Goal: Transaction & Acquisition: Purchase product/service

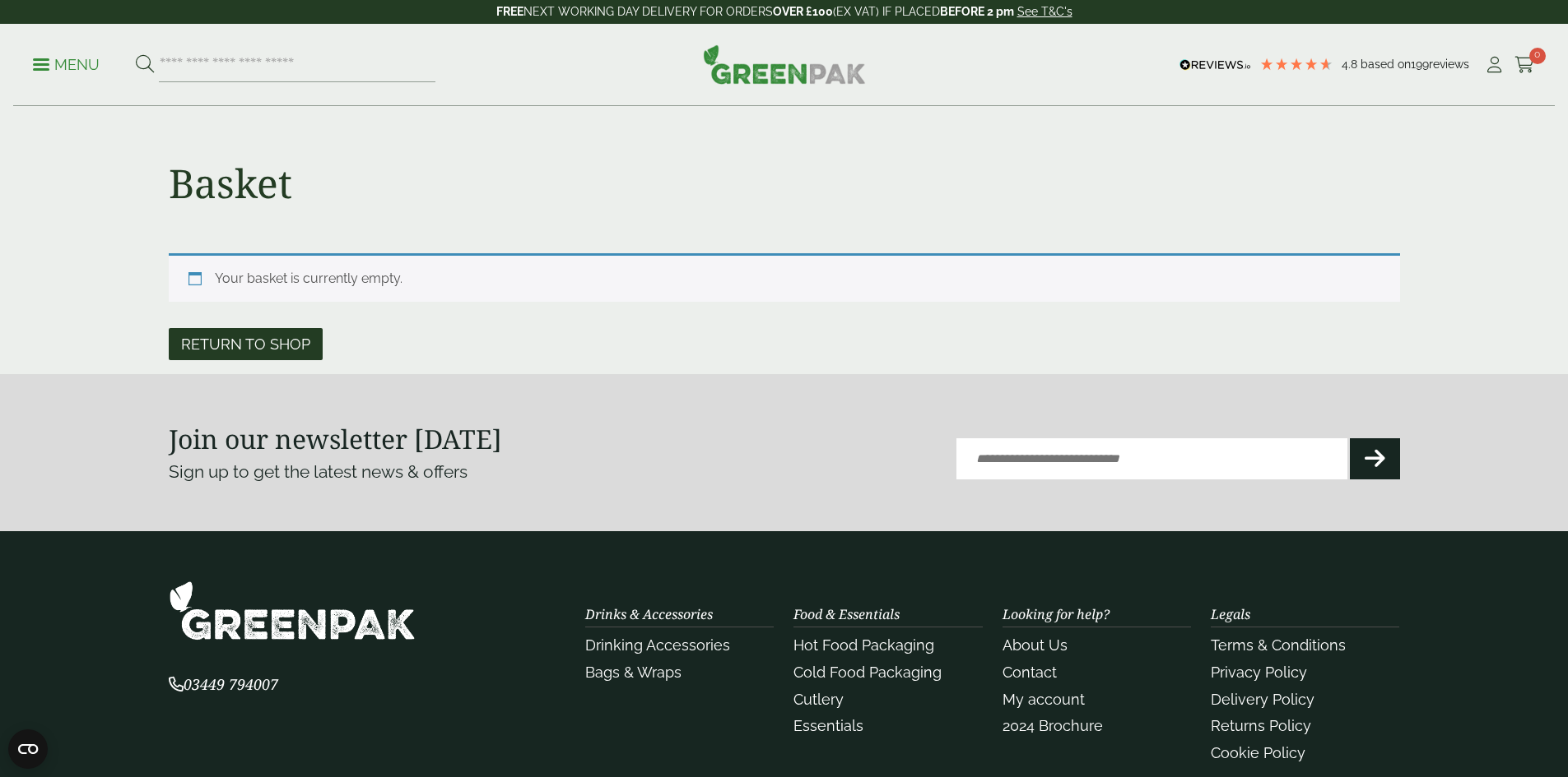
click at [276, 343] on link "Return to shop" at bounding box center [245, 344] width 154 height 32
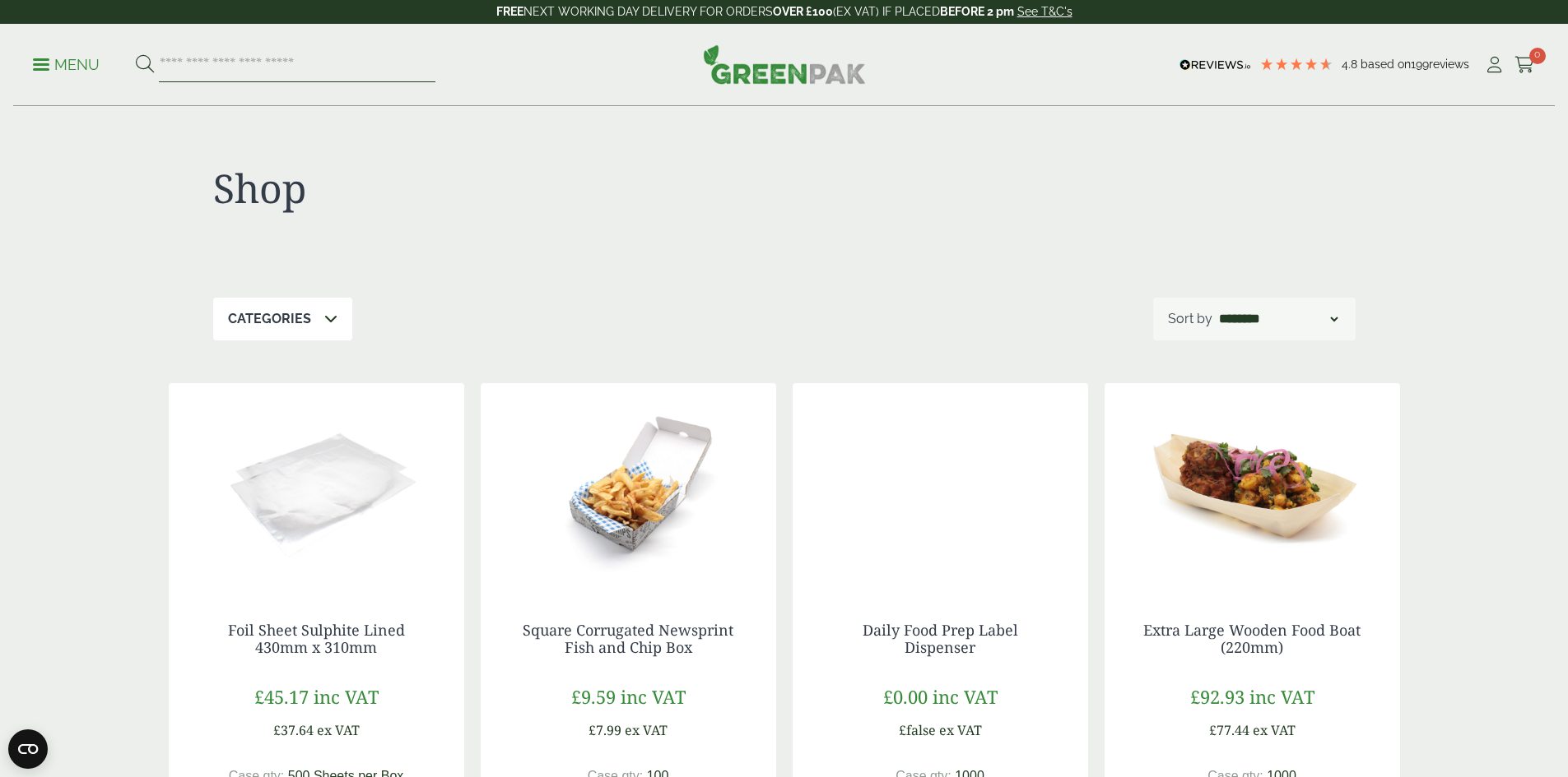
click at [278, 67] on input "search" at bounding box center [297, 65] width 276 height 35
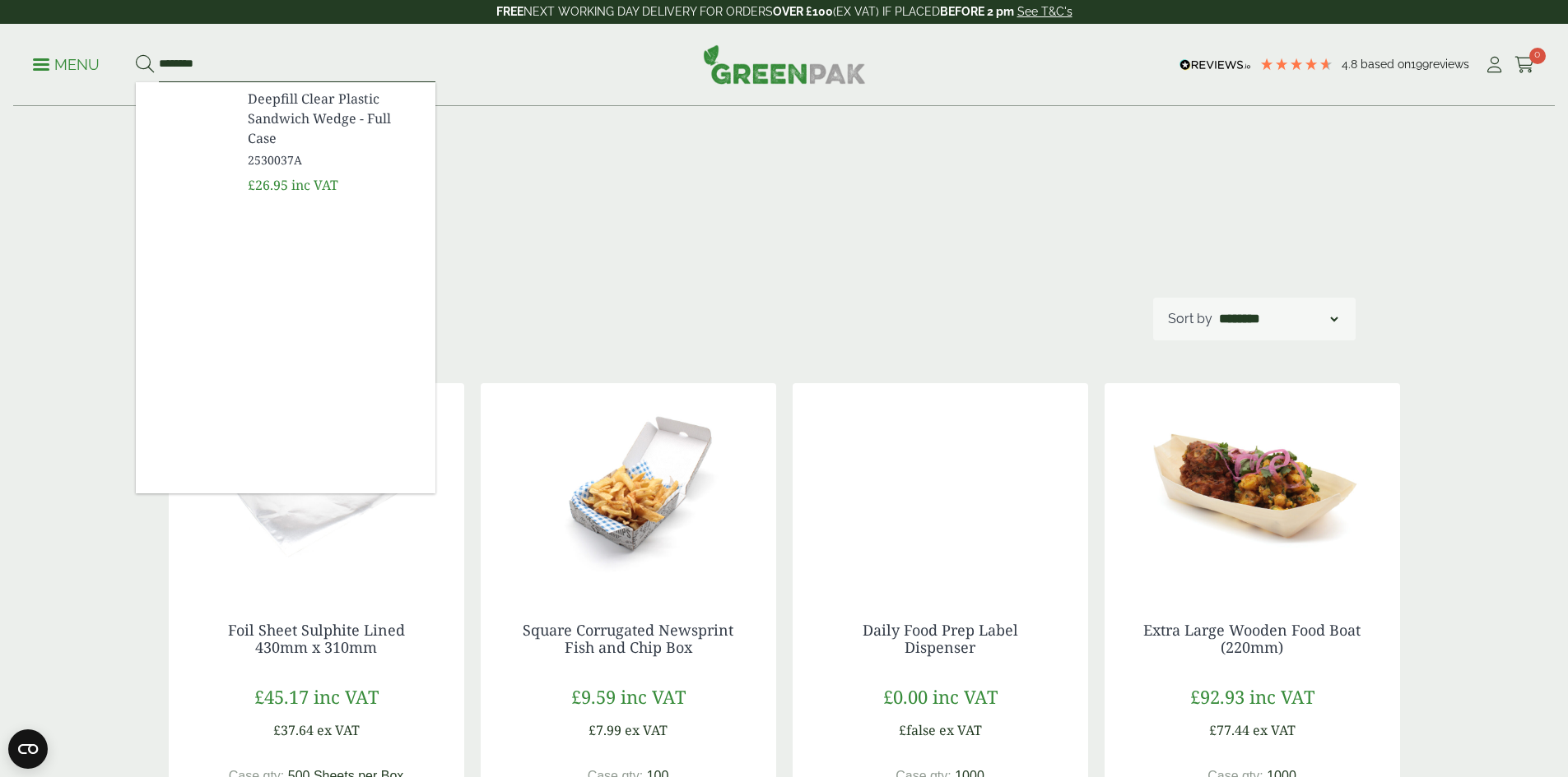
type input "********"
click at [298, 112] on span "Deepfill Clear Plastic Sandwich Wedge - Full Case" at bounding box center [334, 119] width 174 height 59
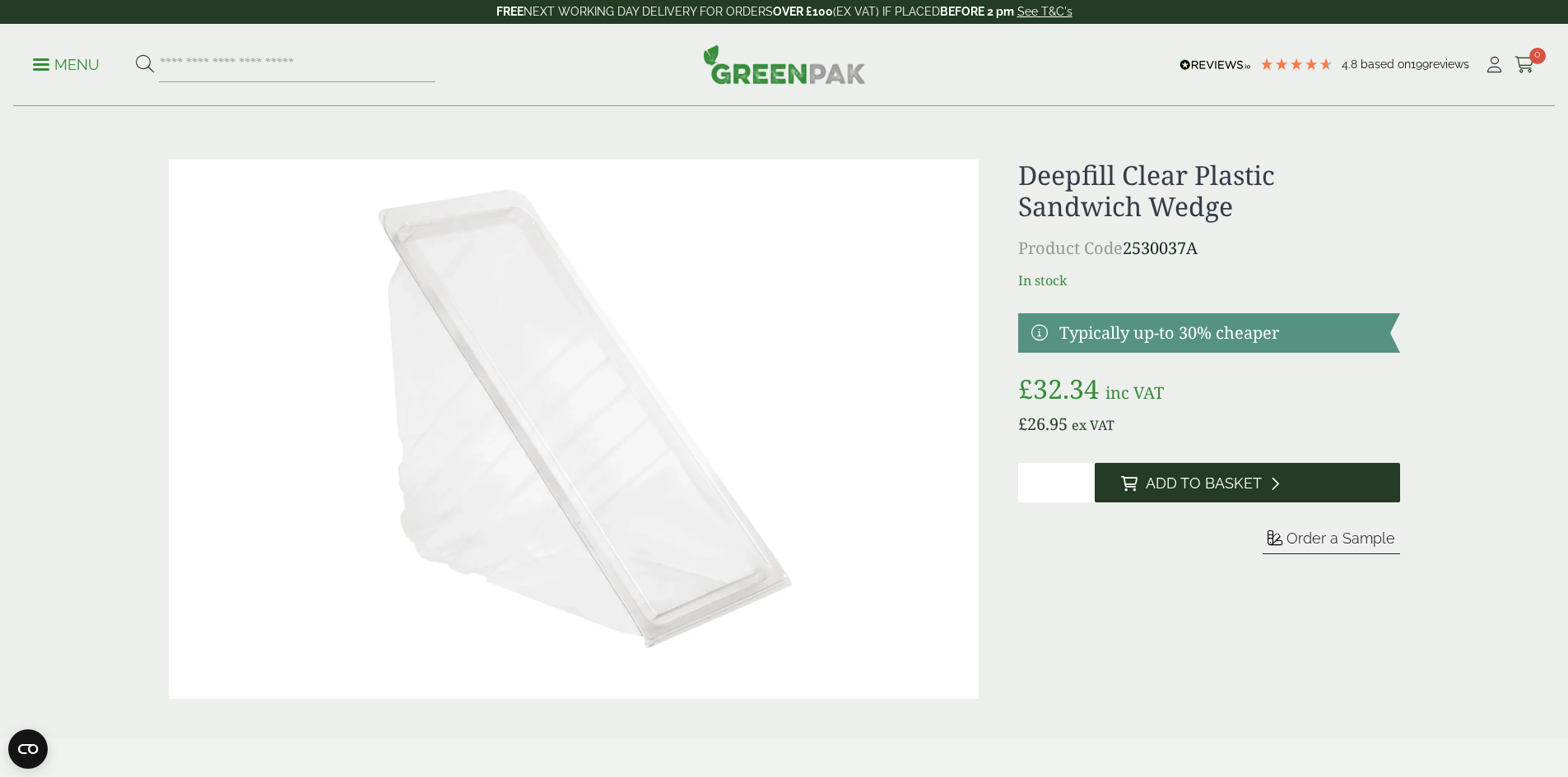
click at [1161, 469] on button "Add to Basket" at bounding box center [1247, 482] width 306 height 40
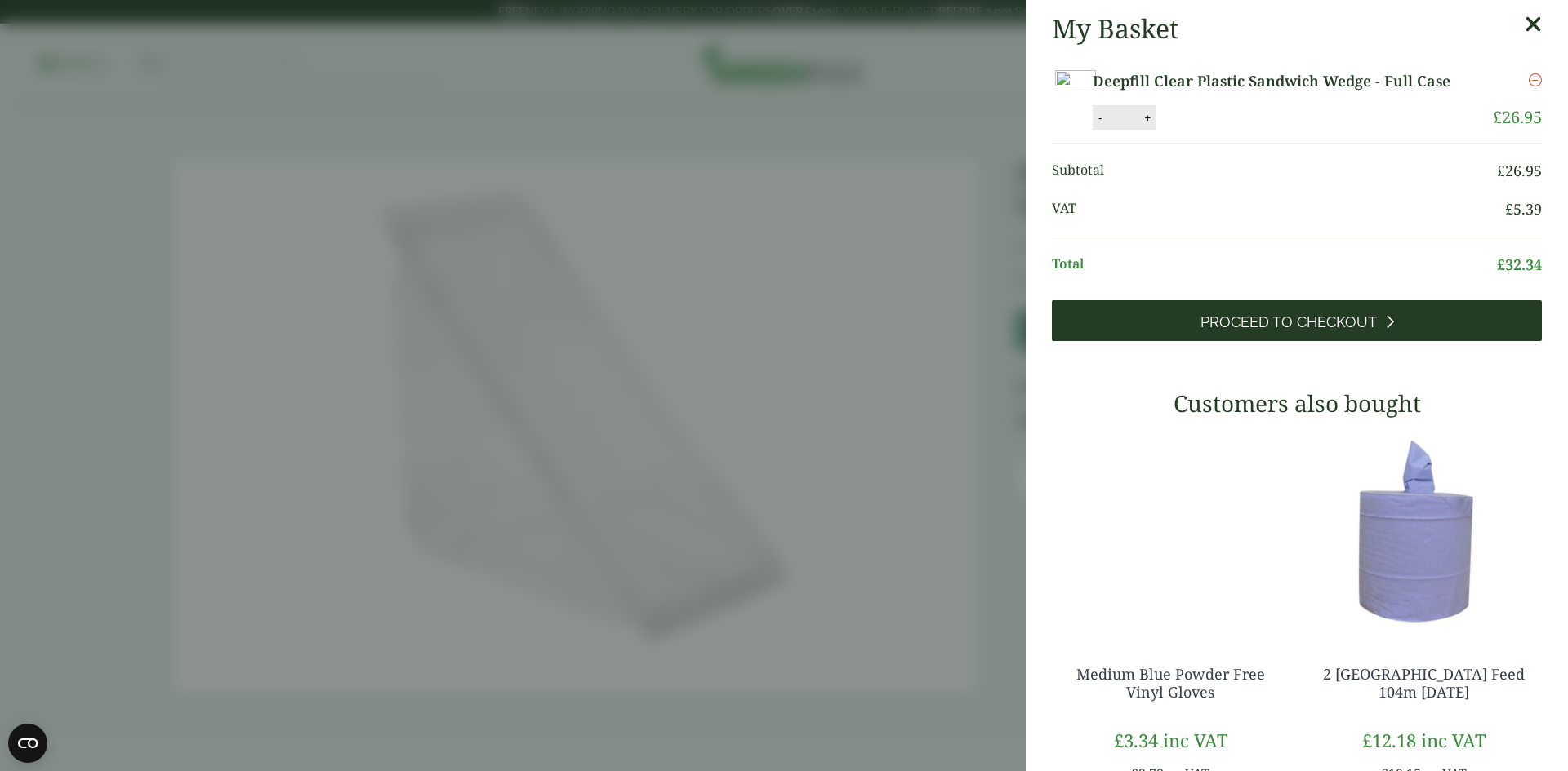
click at [1260, 320] on span "Proceed to Checkout" at bounding box center [1289, 322] width 176 height 18
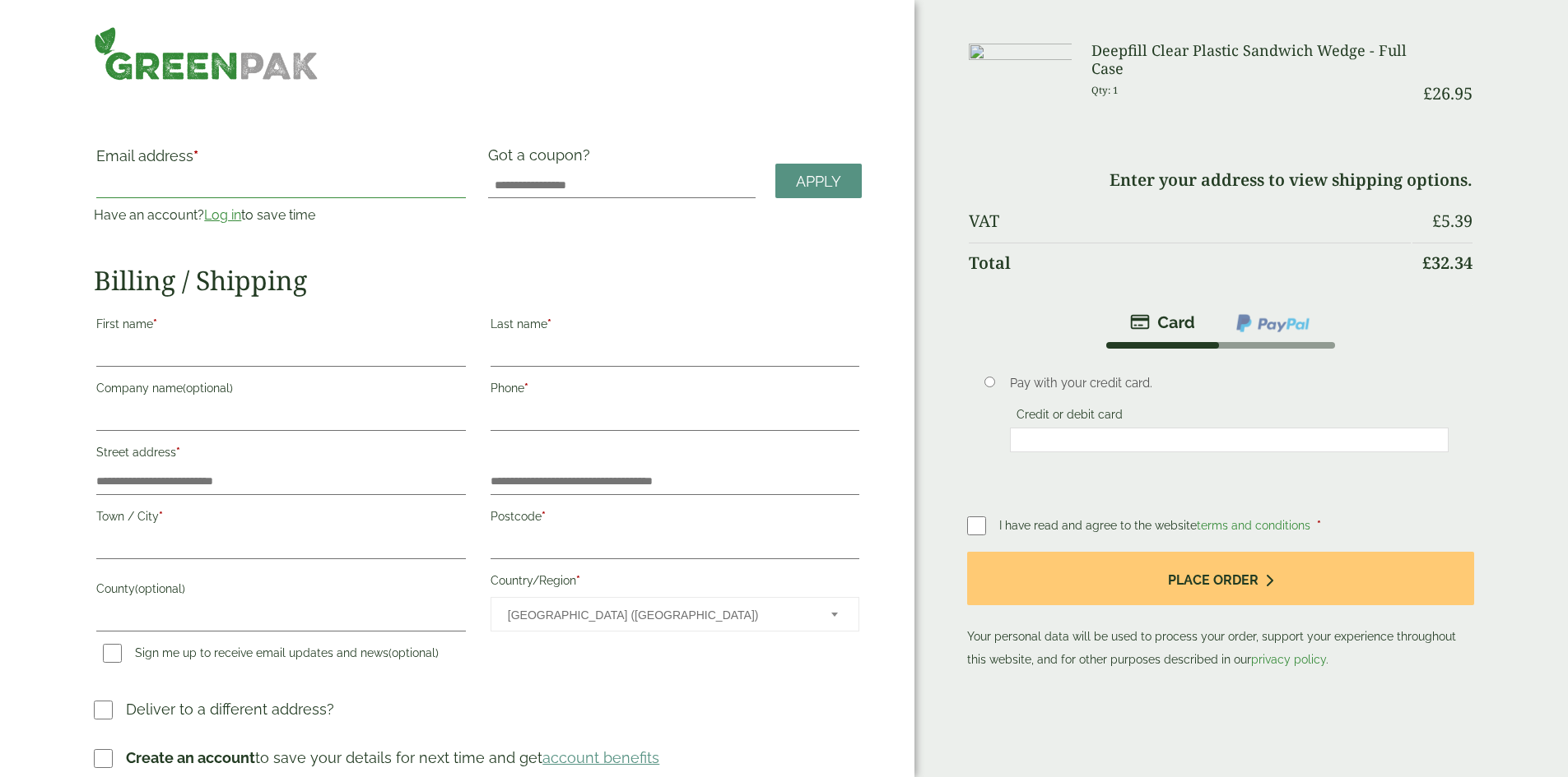
click at [379, 178] on input "Email address *" at bounding box center [280, 184] width 369 height 26
type input "**********"
type input "******"
type input "**********"
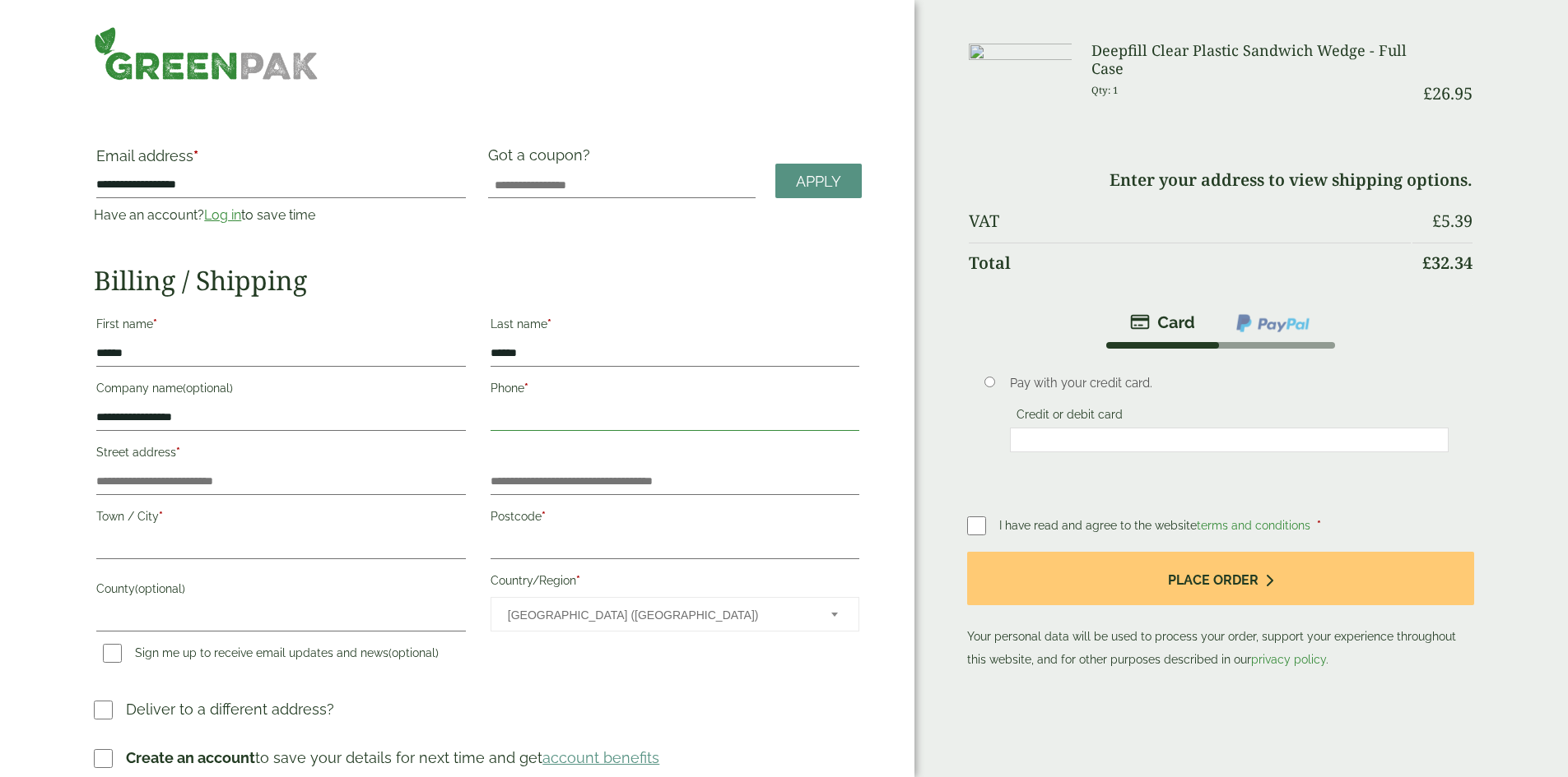
type input "**********"
type input "*****"
click at [445, 333] on label "First name *" at bounding box center [280, 326] width 369 height 28
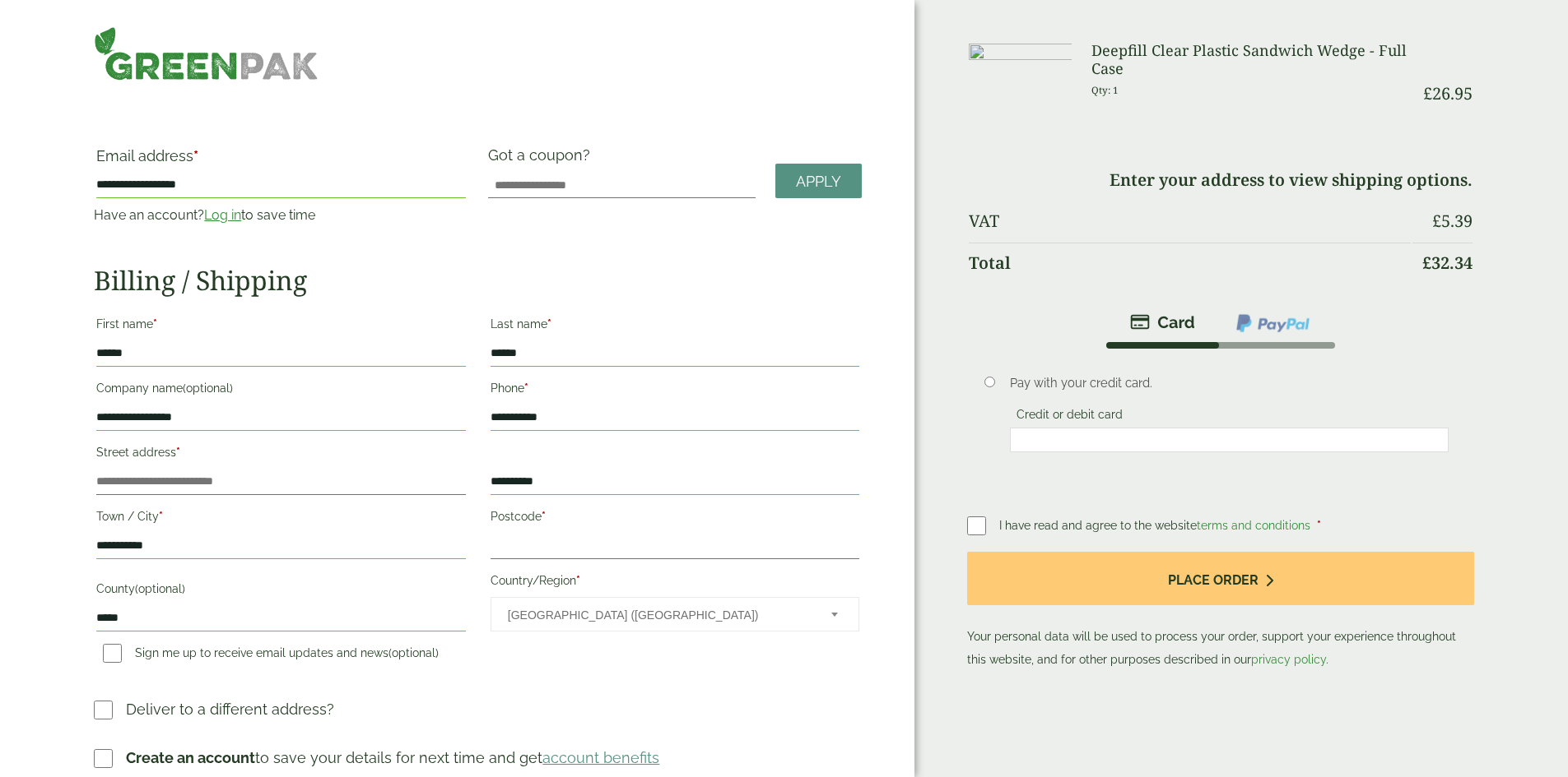
click at [445, 341] on input "******" at bounding box center [280, 354] width 369 height 26
click at [615, 538] on input "Postcode *" at bounding box center [675, 545] width 369 height 26
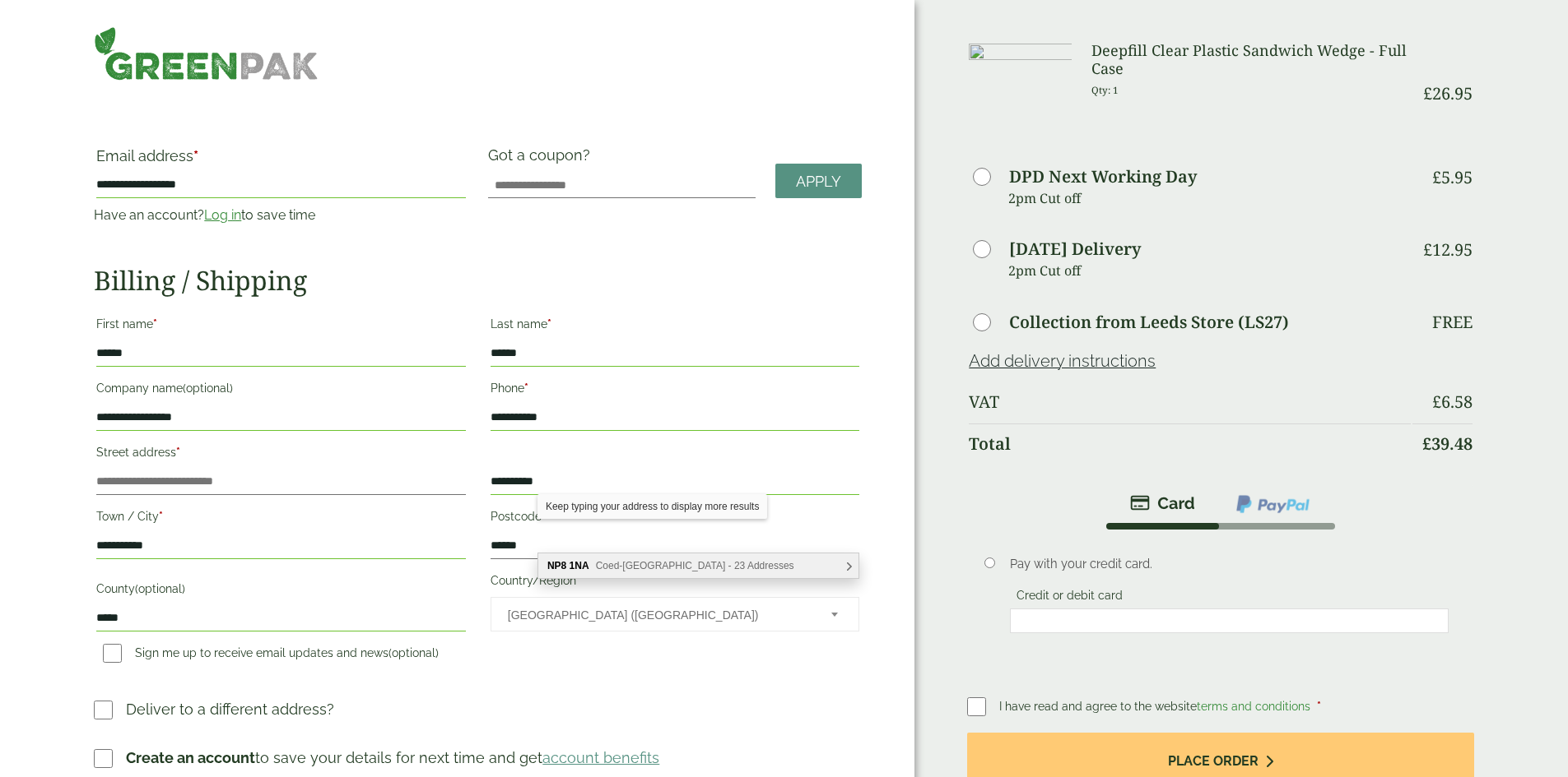
click at [700, 561] on span "Coed-yr-Ynys Road, Crickhowell - 23 Addresses" at bounding box center [696, 566] width 199 height 12
type input "*******"
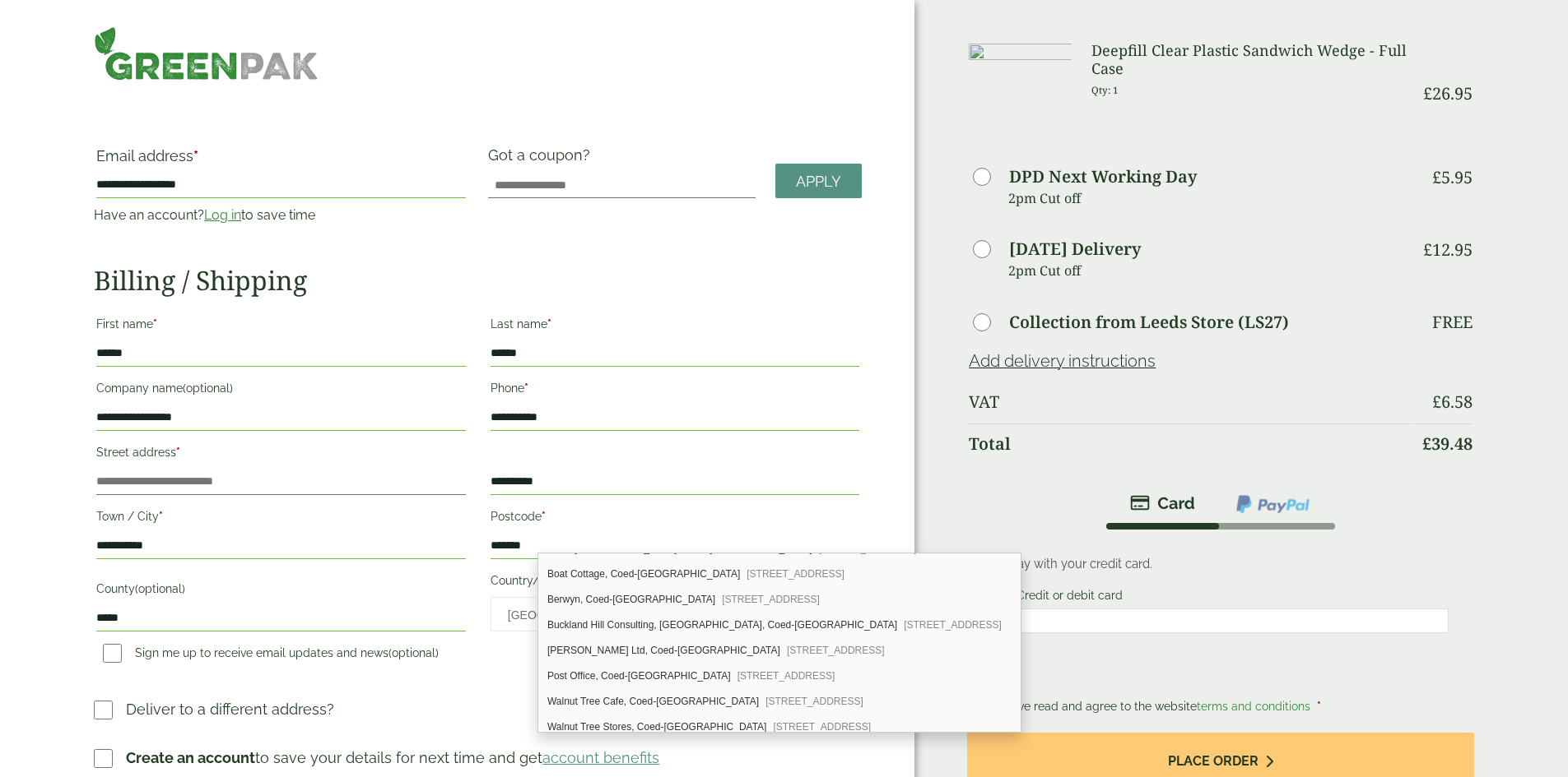
scroll to position [458, 0]
click at [912, 718] on div "Walnut Tree Stores, Coed-yr-Ynys Road Llangynidr, Crickhowell, NP8 1NA" at bounding box center [779, 719] width 483 height 24
type input "**********"
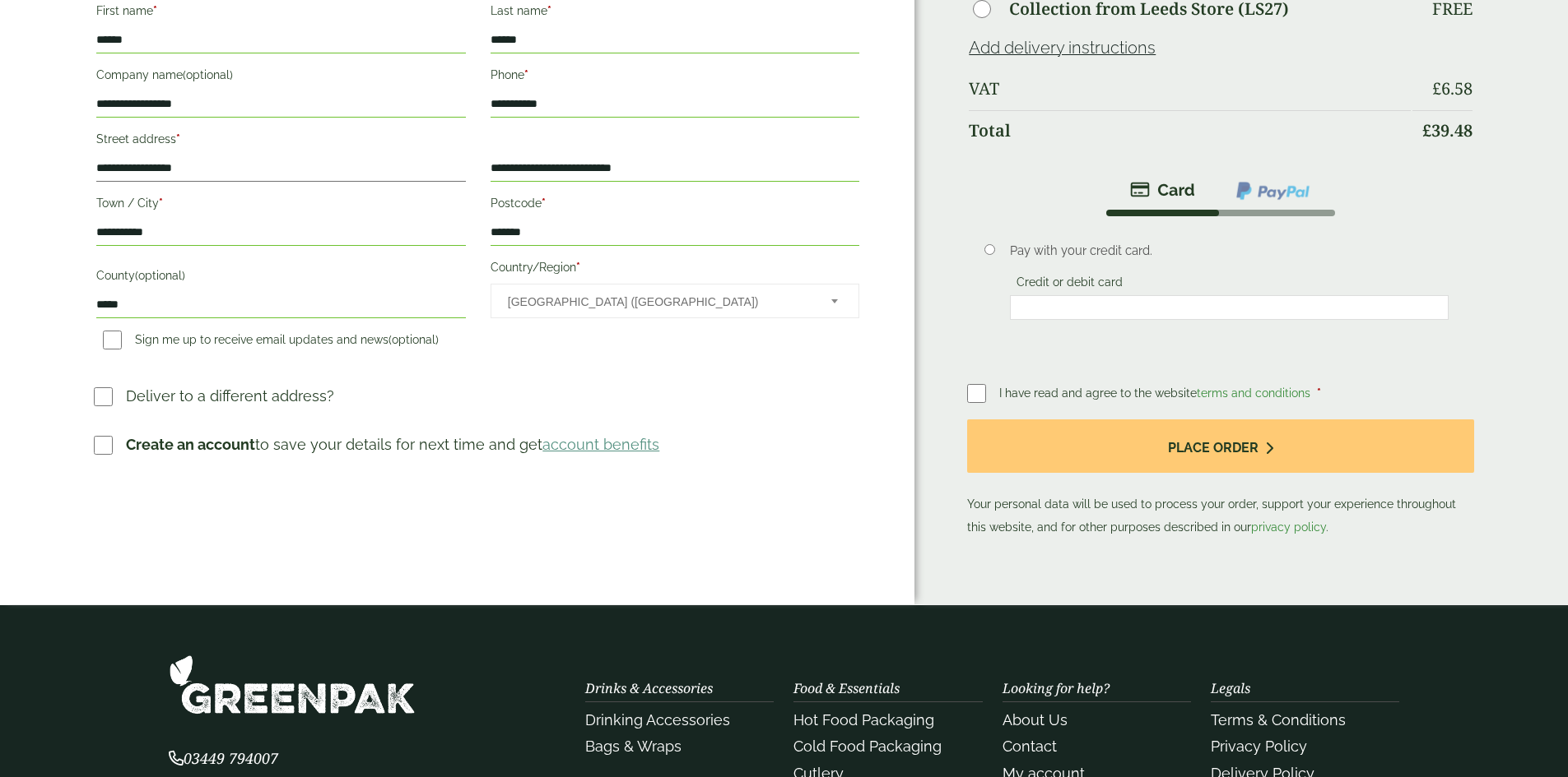
scroll to position [329, 0]
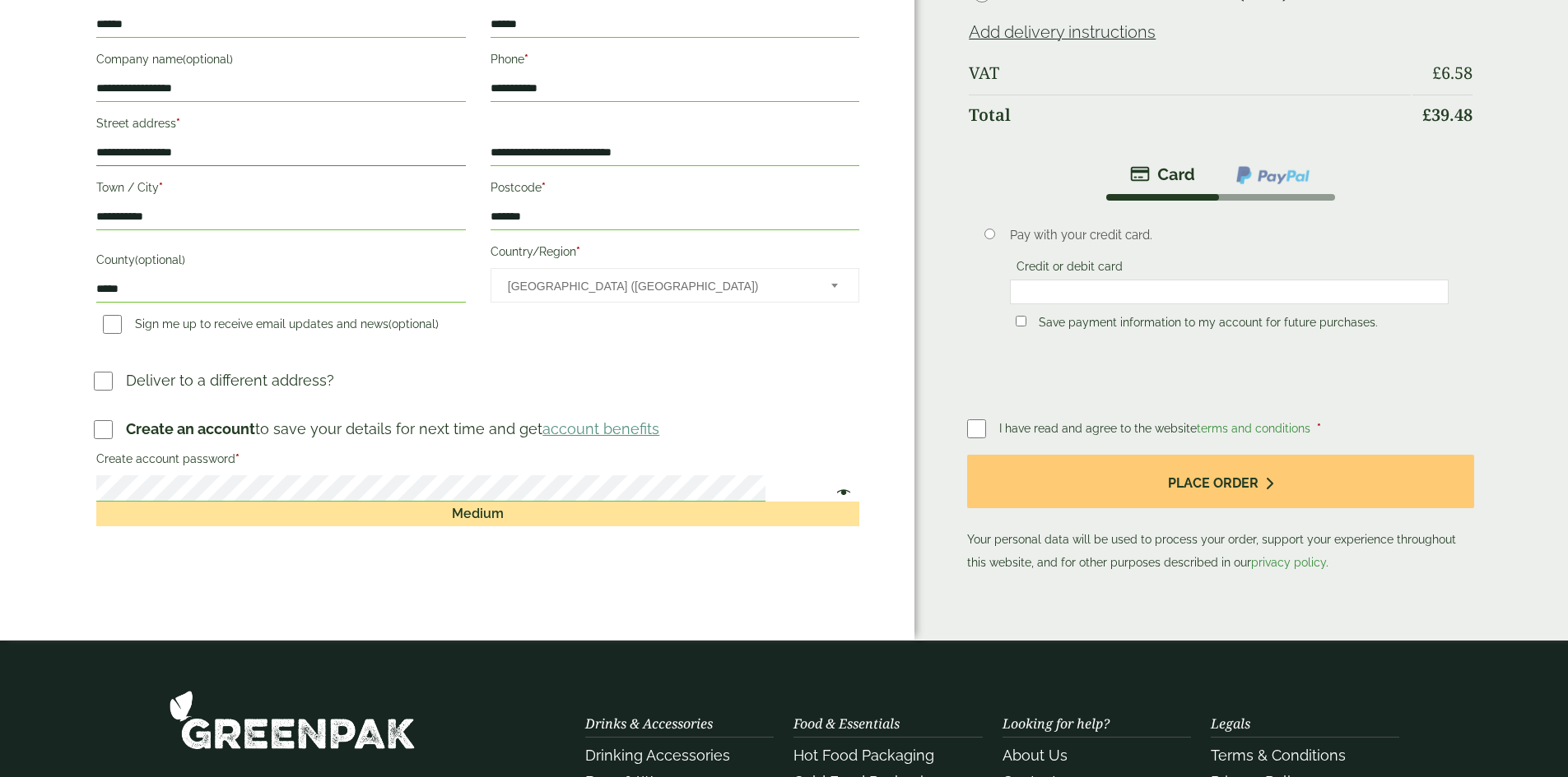
click at [526, 526] on div "Medium" at bounding box center [477, 514] width 763 height 24
click at [687, 476] on label "Create account password *" at bounding box center [477, 461] width 763 height 28
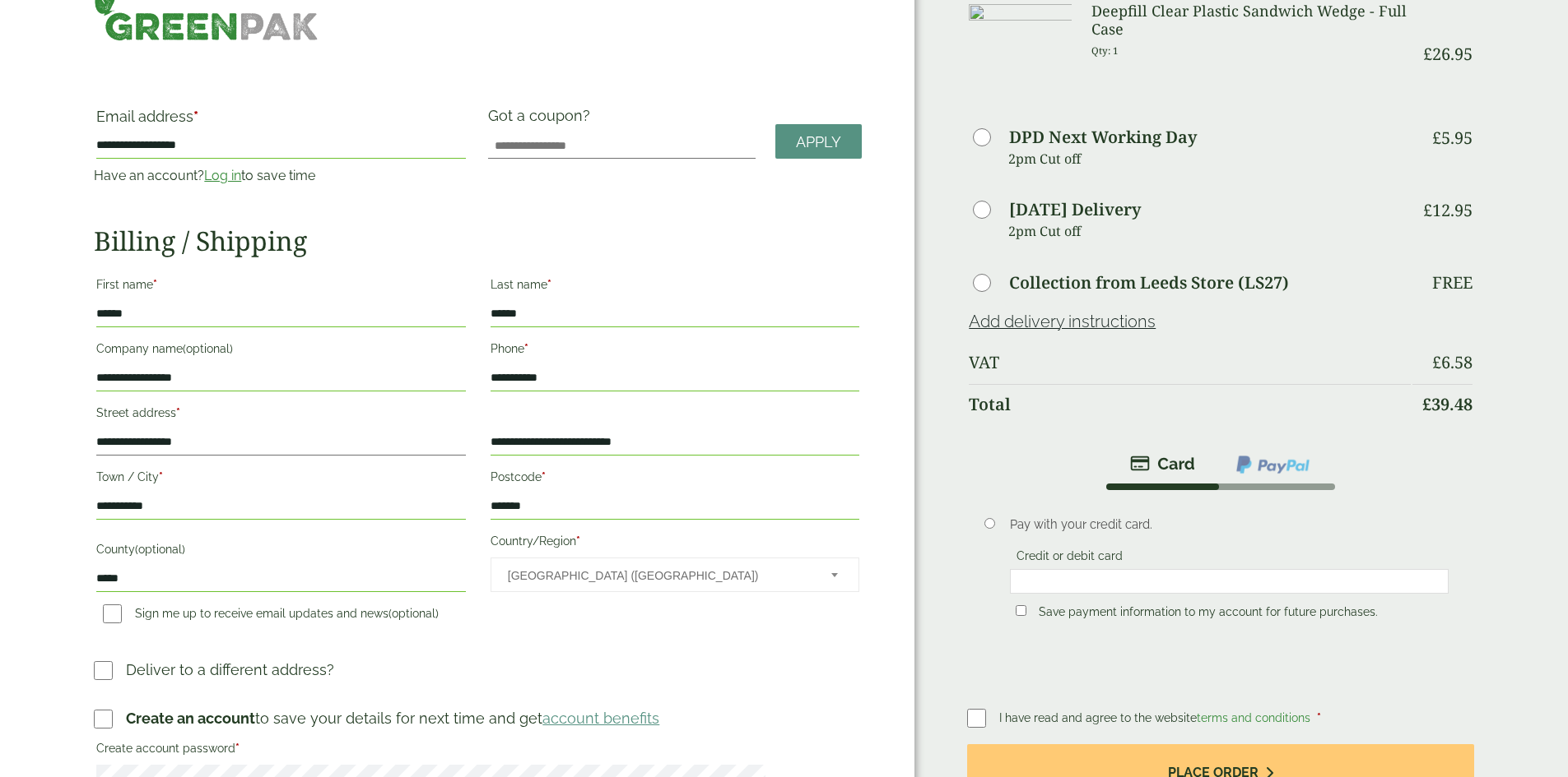
scroll to position [0, 0]
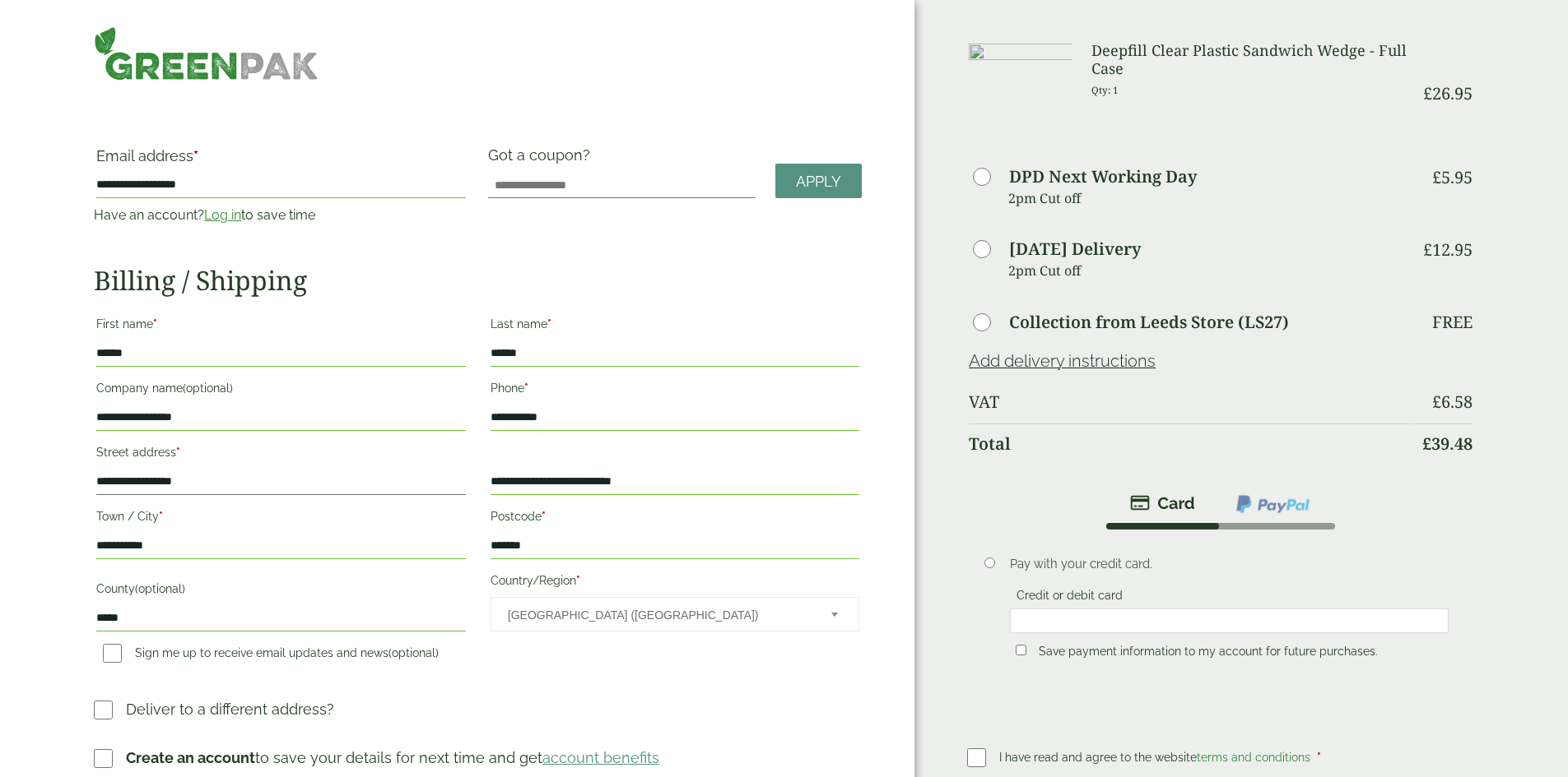
click at [1091, 93] on small "Qty: 1" at bounding box center [1105, 90] width 27 height 13
click at [1091, 90] on small "Qty: 1" at bounding box center [1105, 90] width 27 height 13
click at [1100, 90] on p "Qty: 1" at bounding box center [1251, 90] width 318 height 25
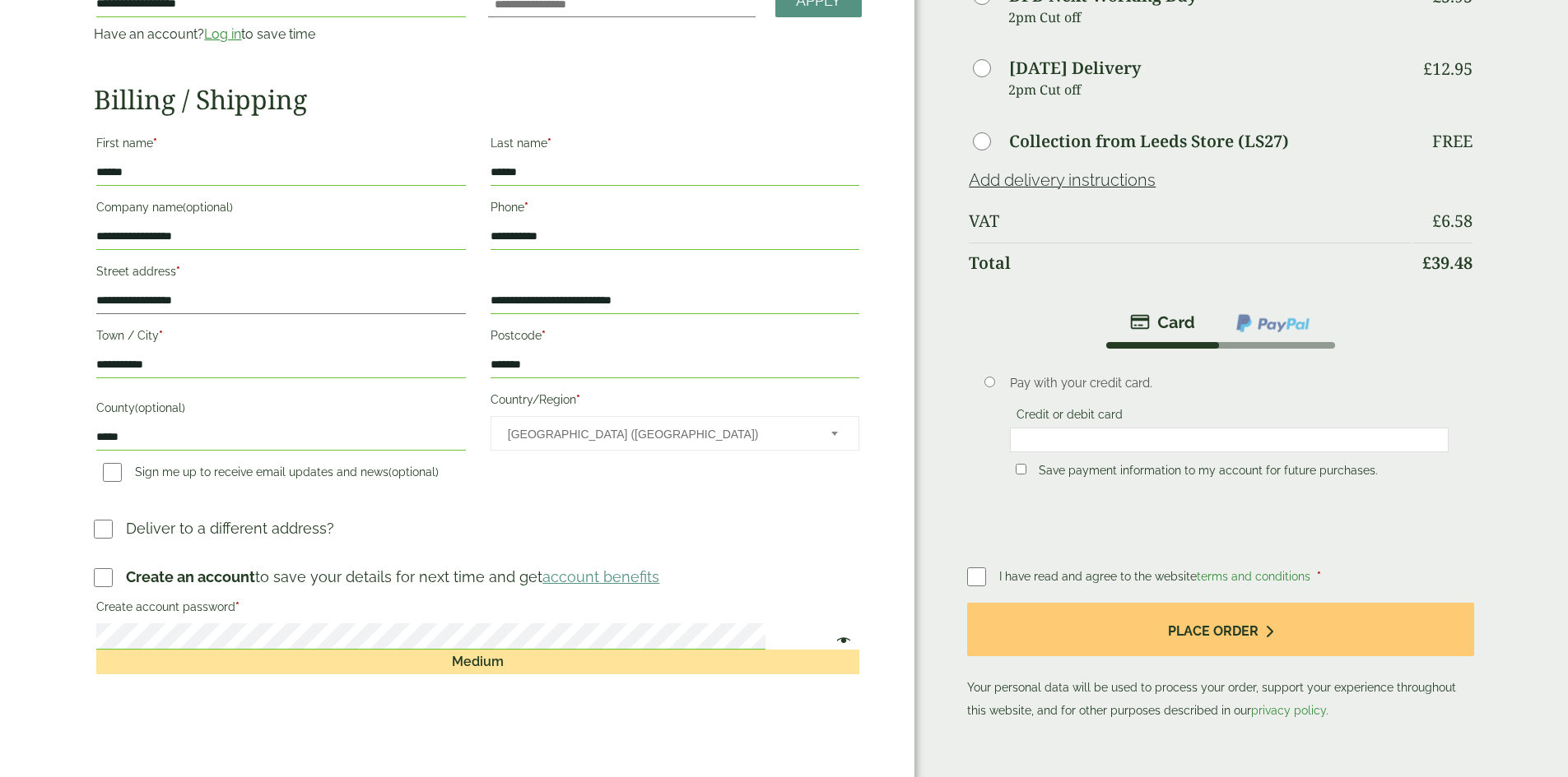
scroll to position [82, 0]
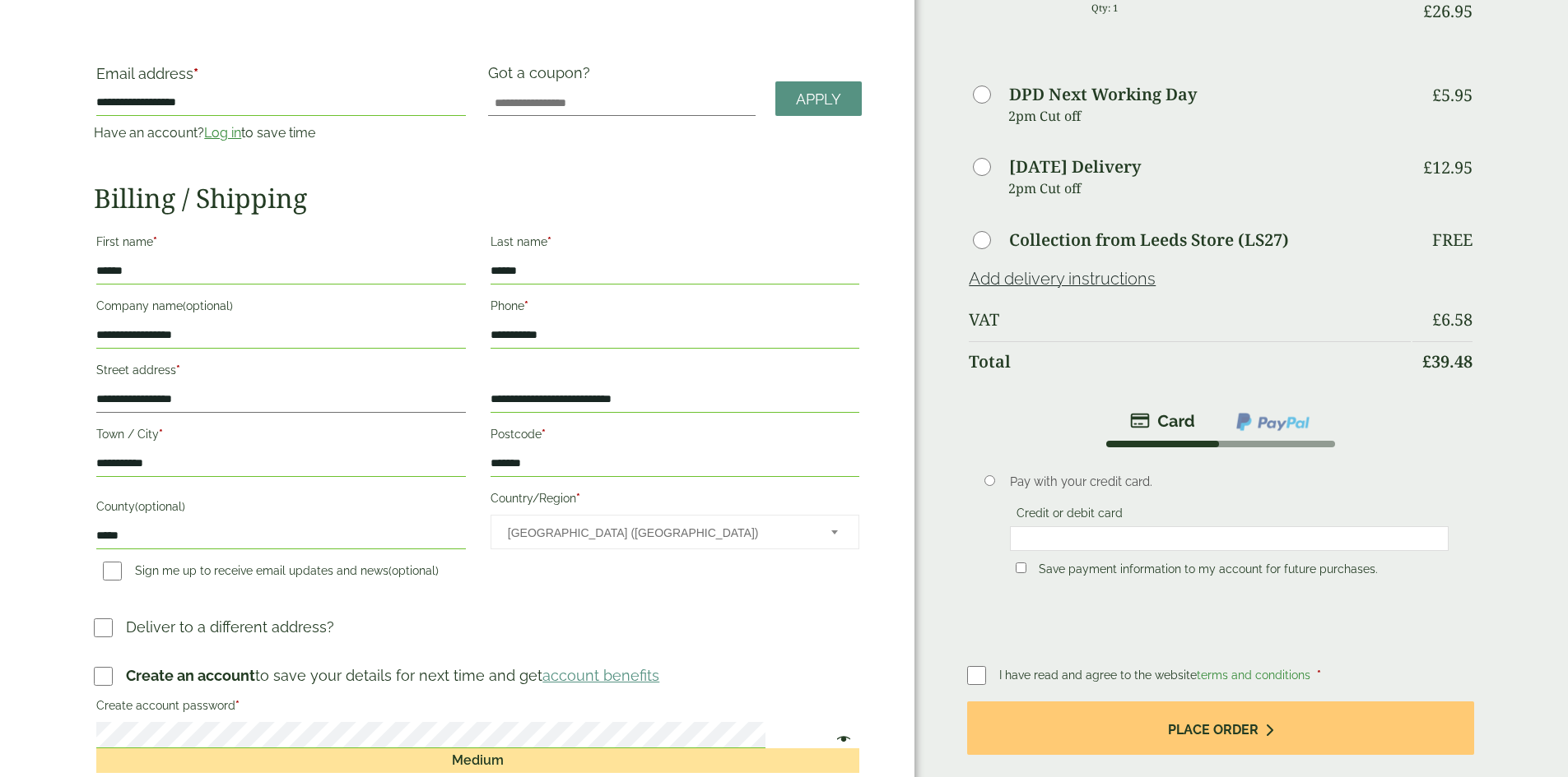
click at [1105, 526] on div at bounding box center [1229, 538] width 439 height 24
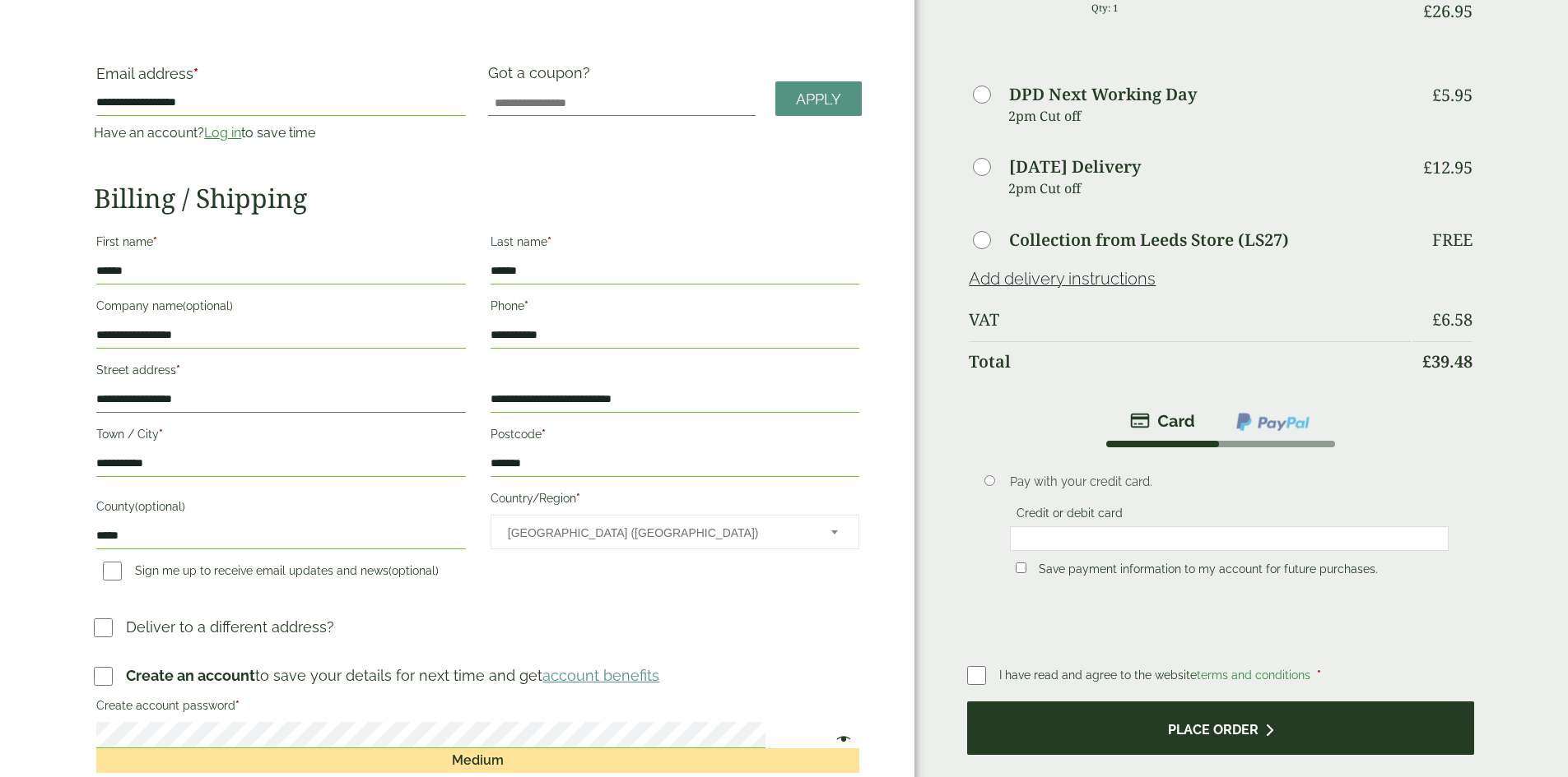
click at [1209, 715] on button "Place order" at bounding box center [1219, 729] width 506 height 54
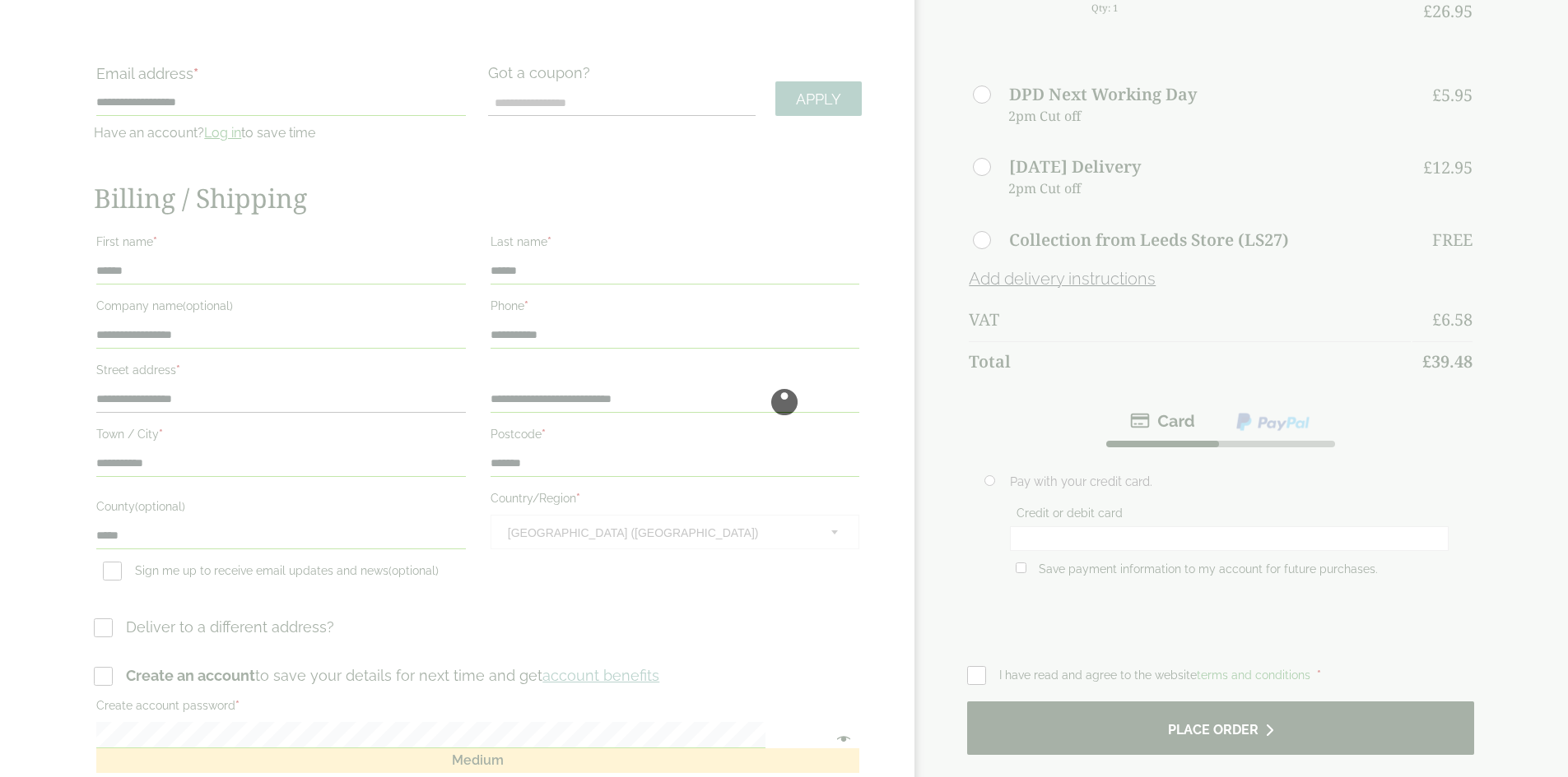
scroll to position [0, 0]
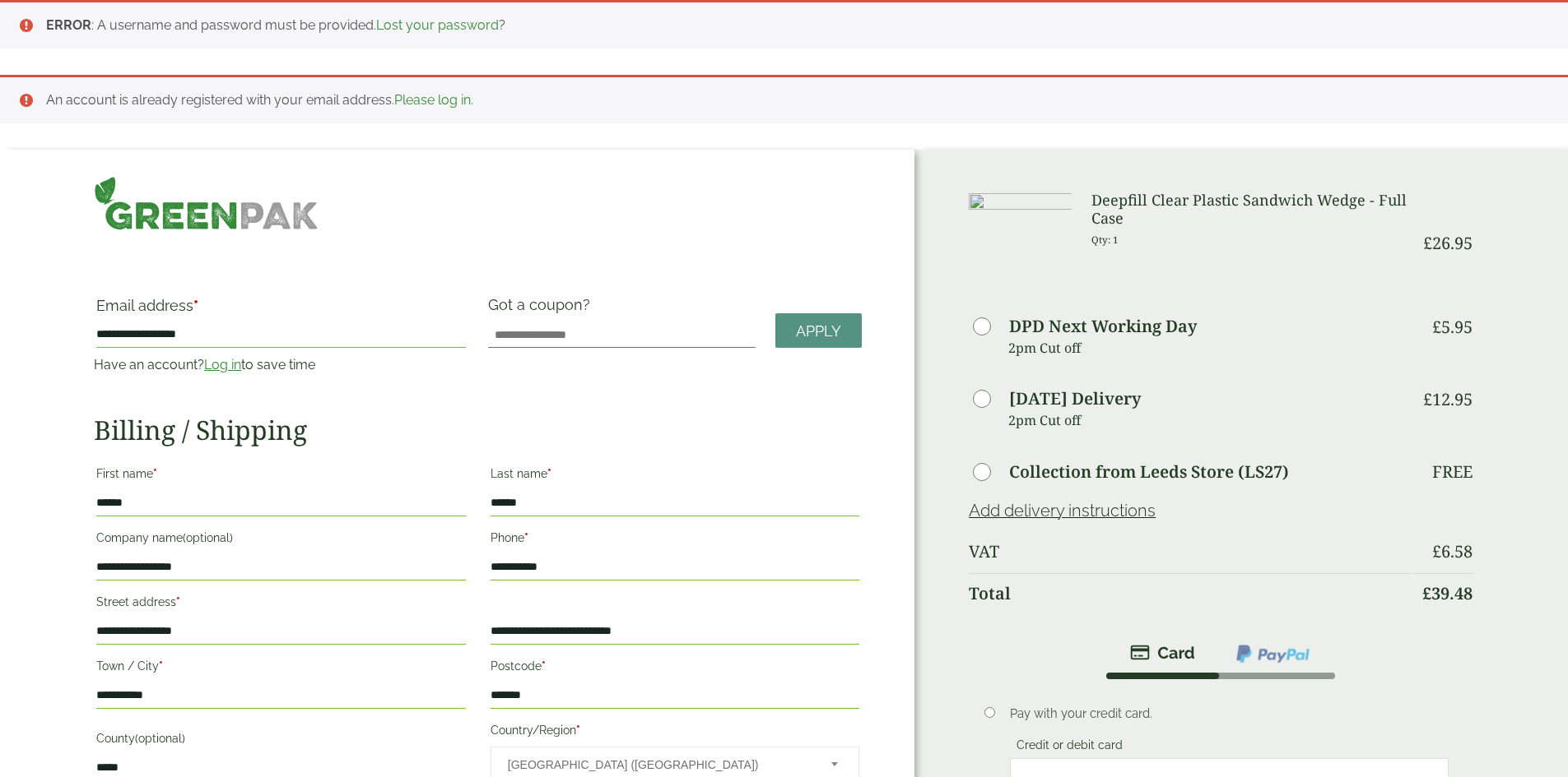
click at [426, 103] on link "Please log in." at bounding box center [434, 99] width 79 height 16
click at [460, 104] on link "Please log in." at bounding box center [434, 99] width 79 height 16
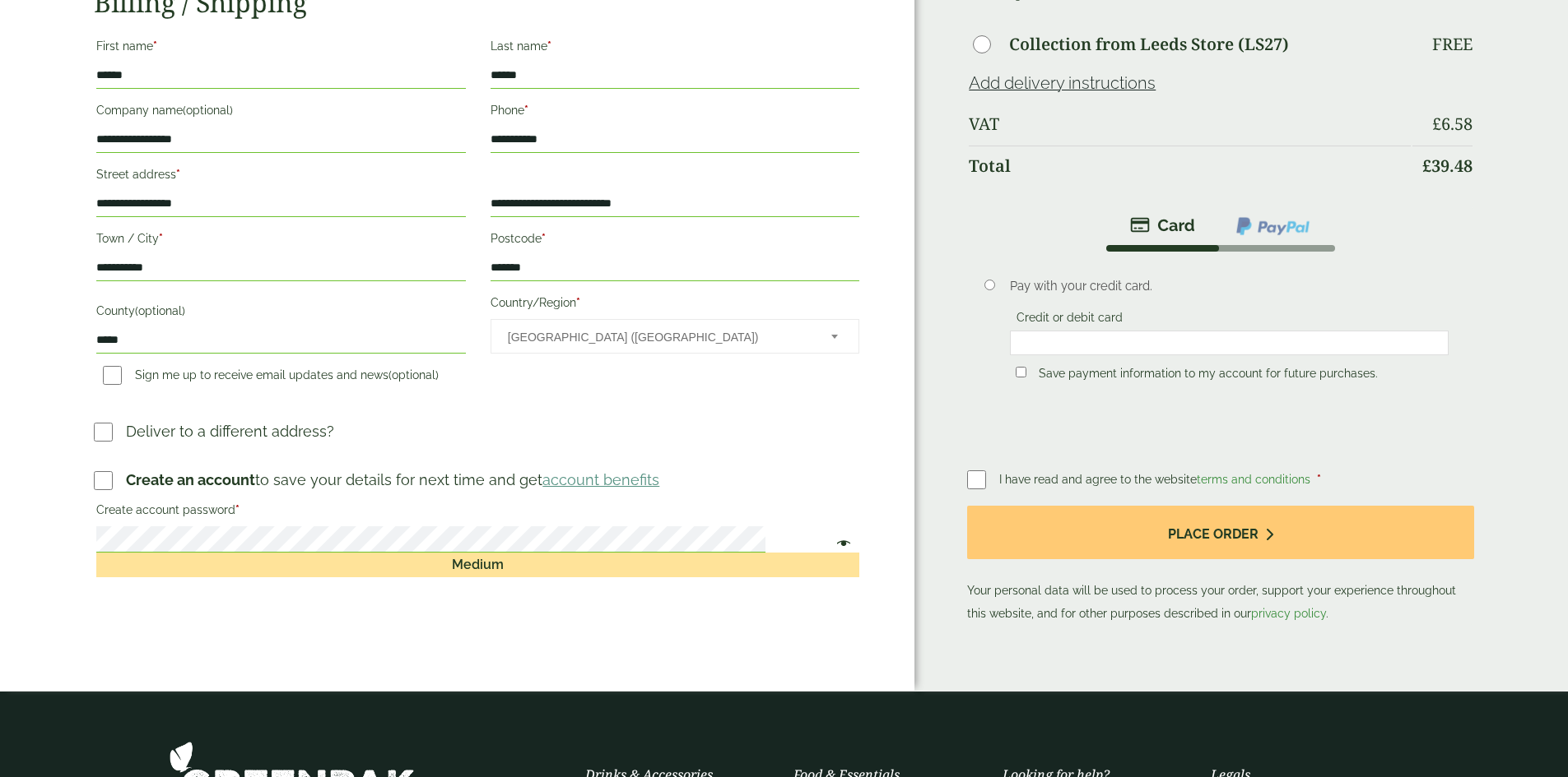
scroll to position [493, 0]
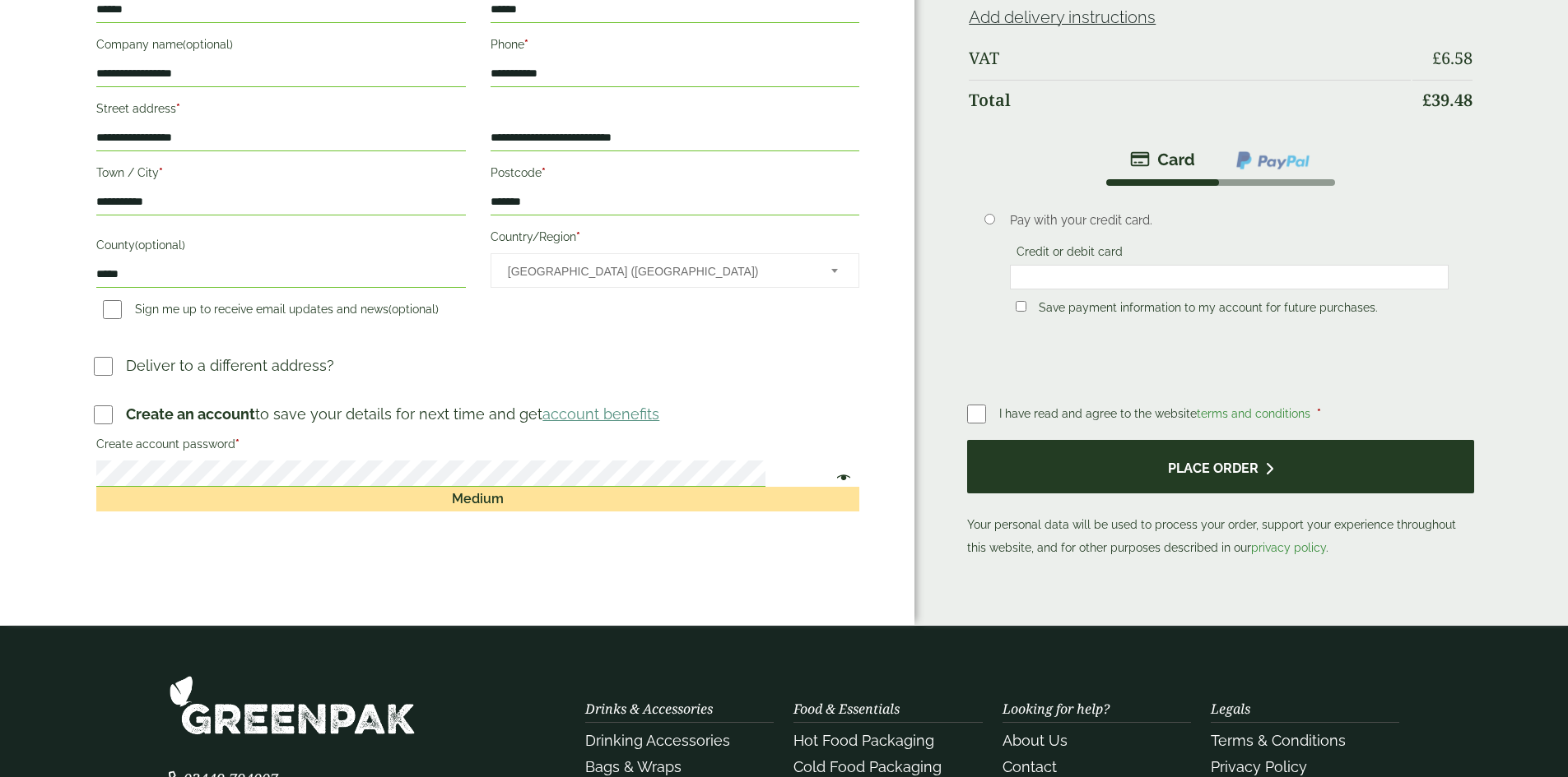
click at [1119, 444] on button "Place order" at bounding box center [1219, 467] width 506 height 54
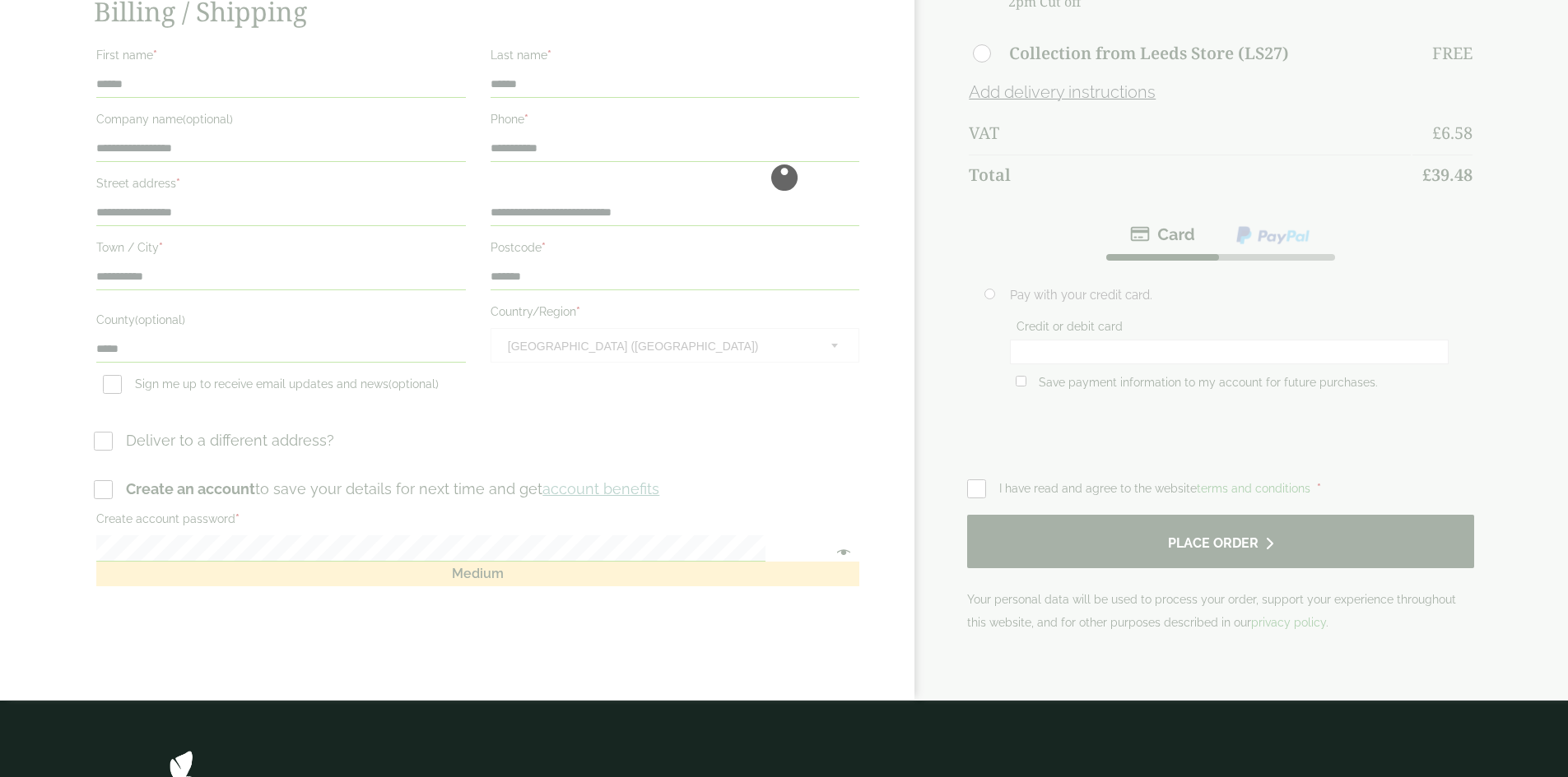
scroll to position [0, 0]
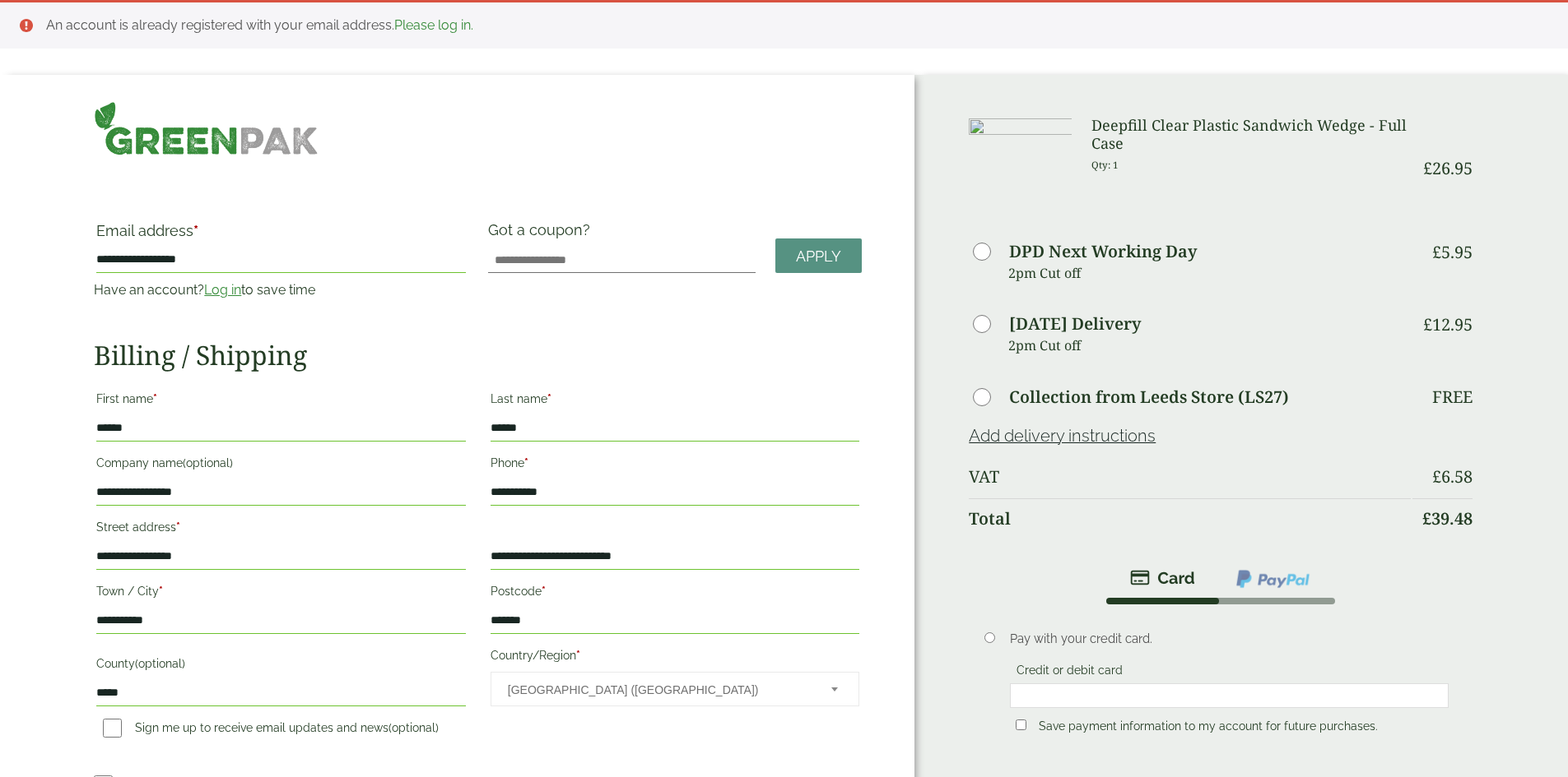
click at [445, 29] on link "Please log in." at bounding box center [434, 25] width 79 height 16
click at [421, 22] on link "Please log in." at bounding box center [434, 25] width 79 height 16
click at [420, 21] on link "Please log in." at bounding box center [434, 25] width 79 height 16
click at [241, 283] on link "Log in" at bounding box center [222, 290] width 37 height 16
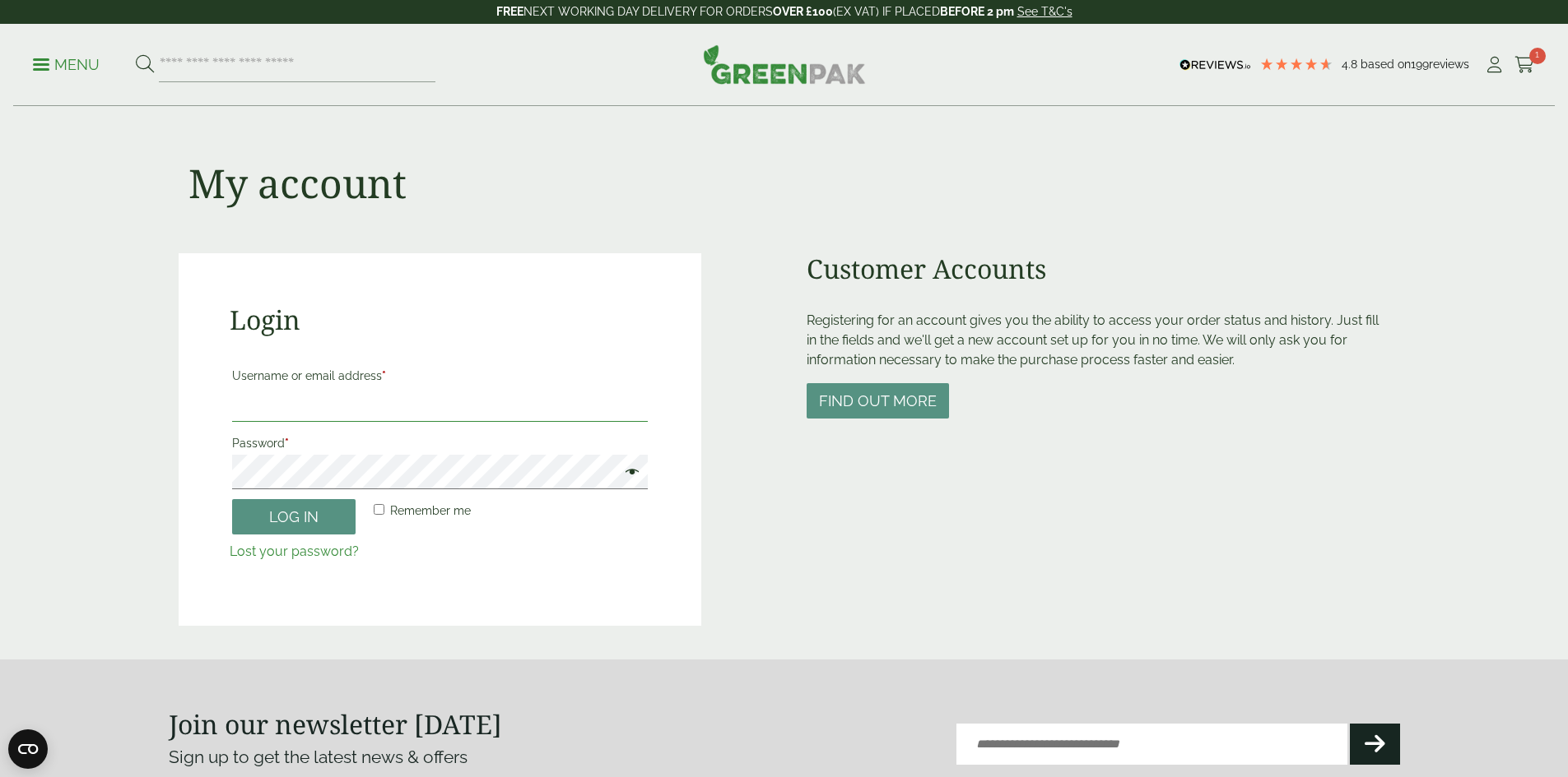
click at [358, 401] on input "Username or email address *" at bounding box center [440, 404] width 415 height 35
type input "**********"
click at [319, 522] on button "Log in" at bounding box center [294, 517] width 124 height 35
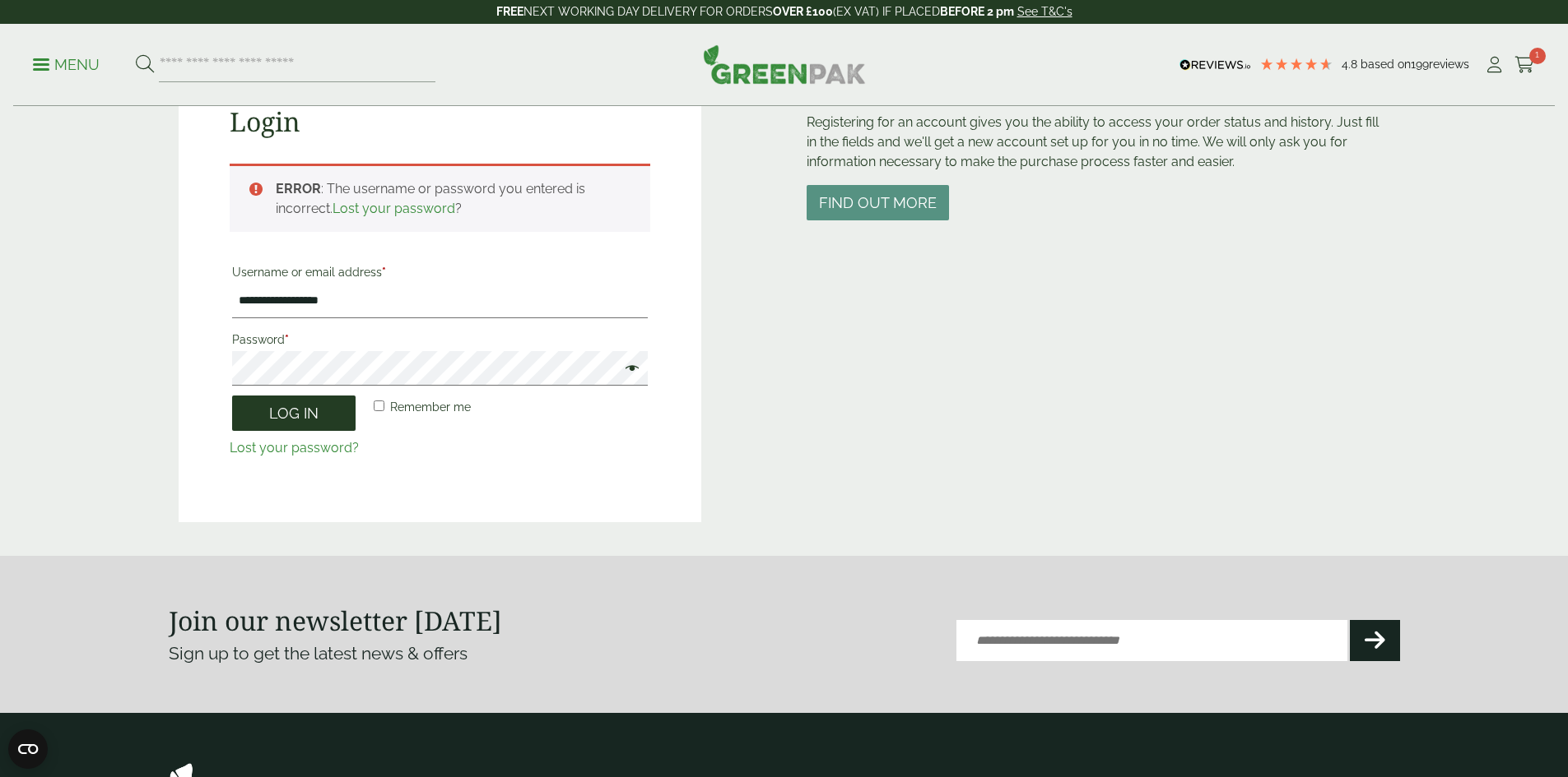
scroll to position [198, 0]
click at [0, 378] on main "**********" at bounding box center [784, 179] width 1568 height 754
click at [276, 413] on button "Log in" at bounding box center [294, 414] width 124 height 35
click at [632, 373] on span at bounding box center [627, 370] width 21 height 19
click at [300, 420] on button "Log in" at bounding box center [294, 414] width 124 height 35
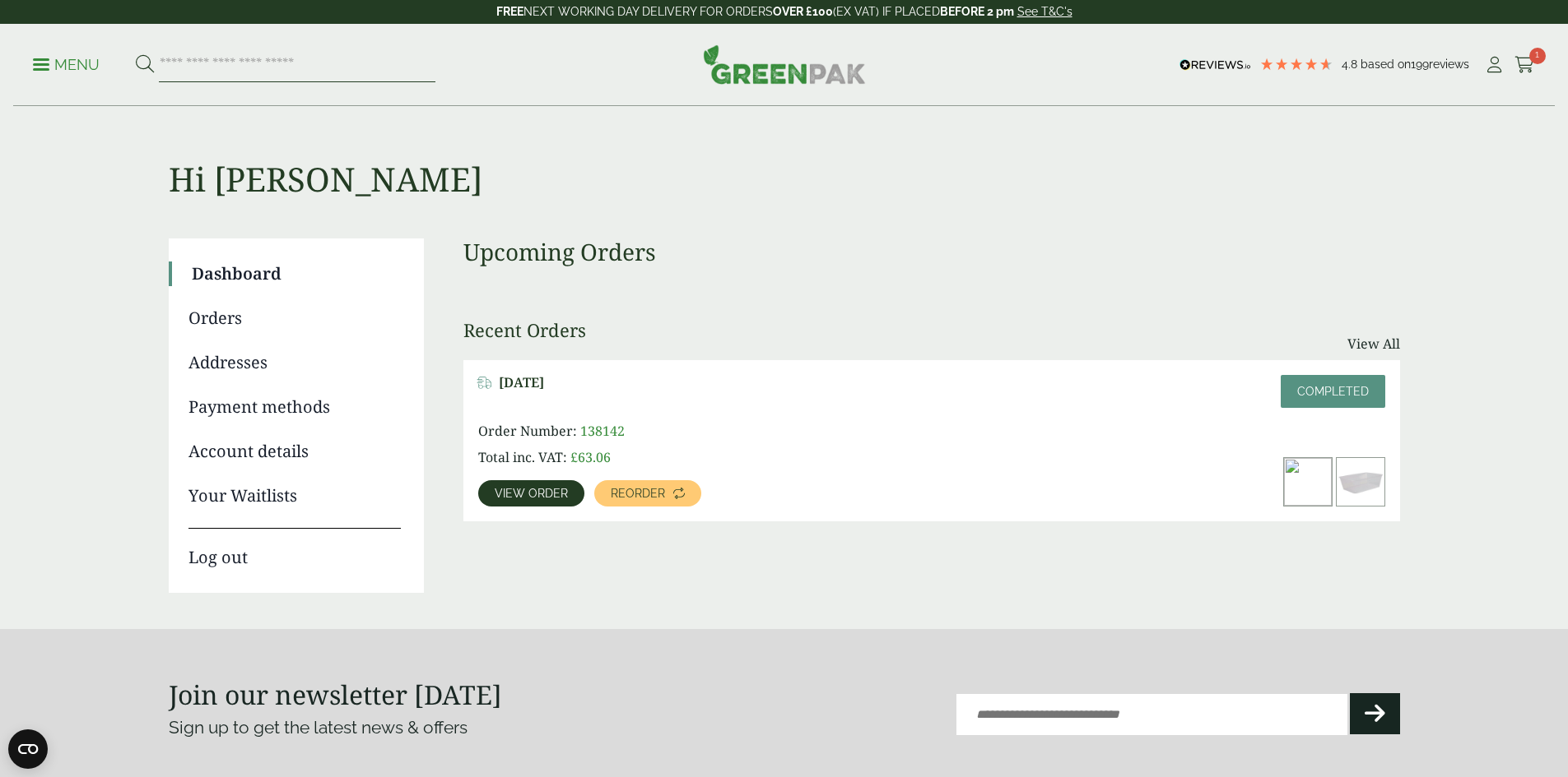
click at [268, 59] on input "search" at bounding box center [297, 65] width 276 height 35
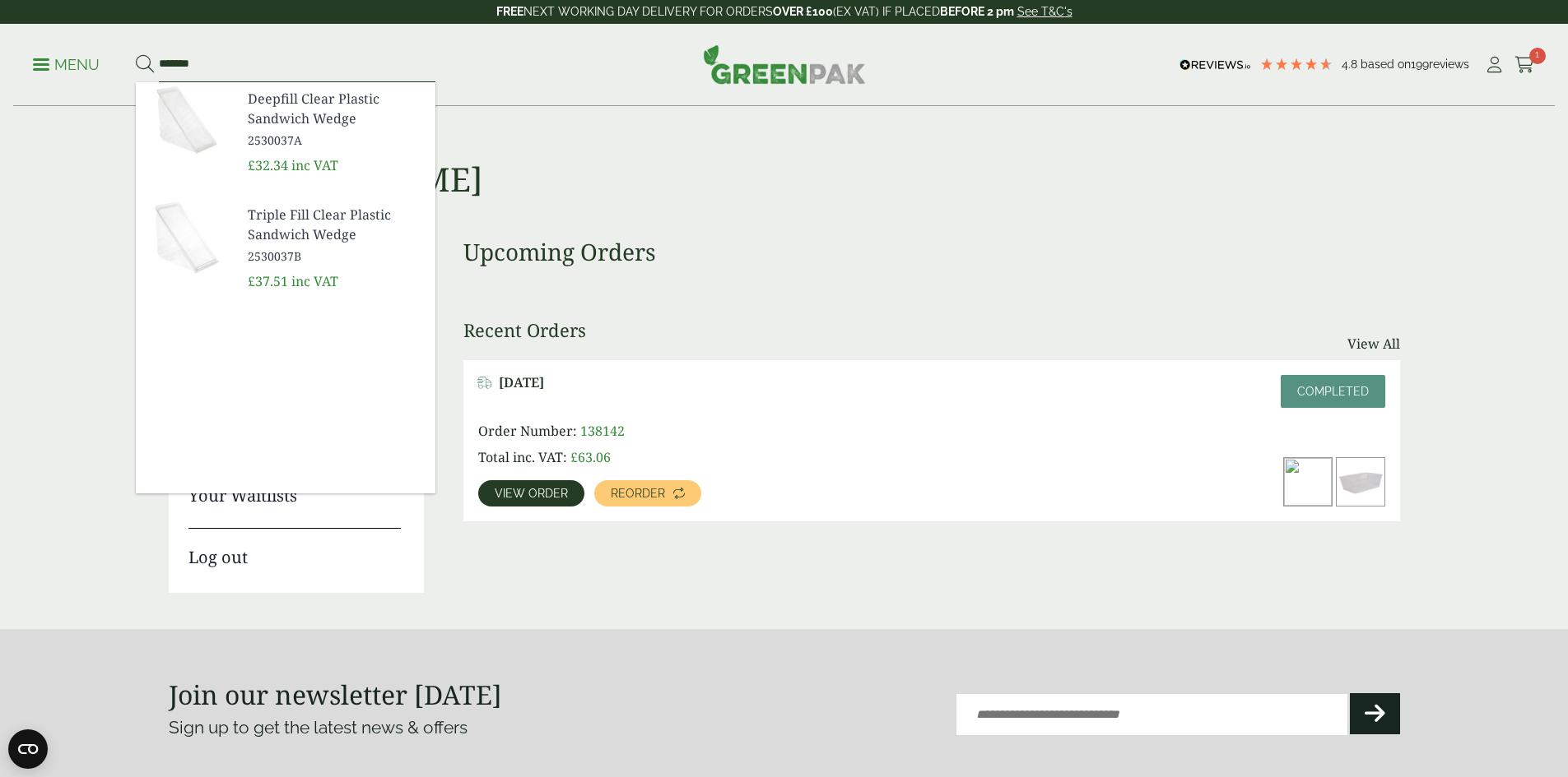
type input "*******"
click at [283, 120] on span "Deepfill Clear Plastic Sandwich Wedge" at bounding box center [334, 109] width 174 height 40
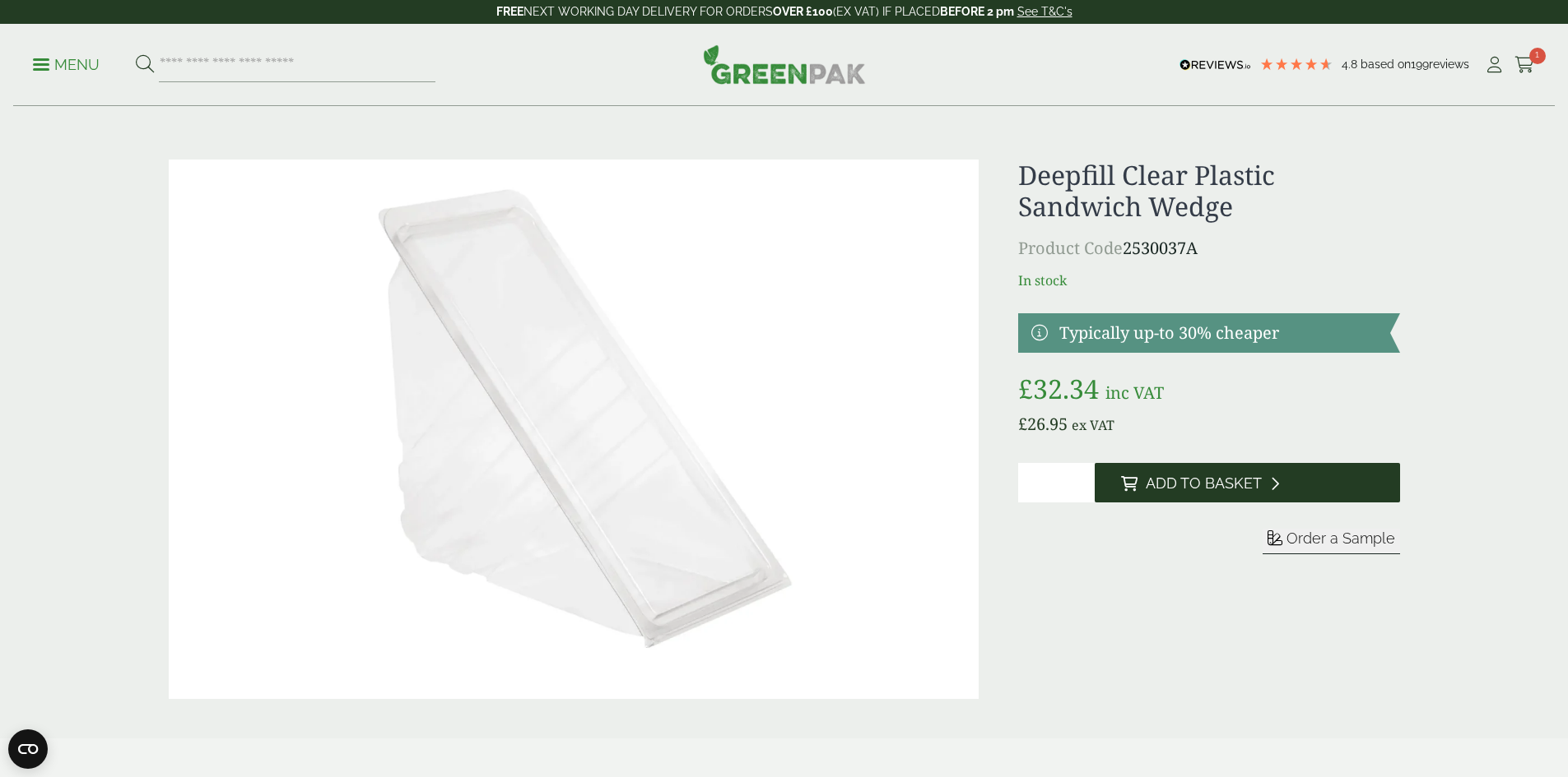
click at [1160, 473] on button "Add to Basket" at bounding box center [1247, 482] width 306 height 40
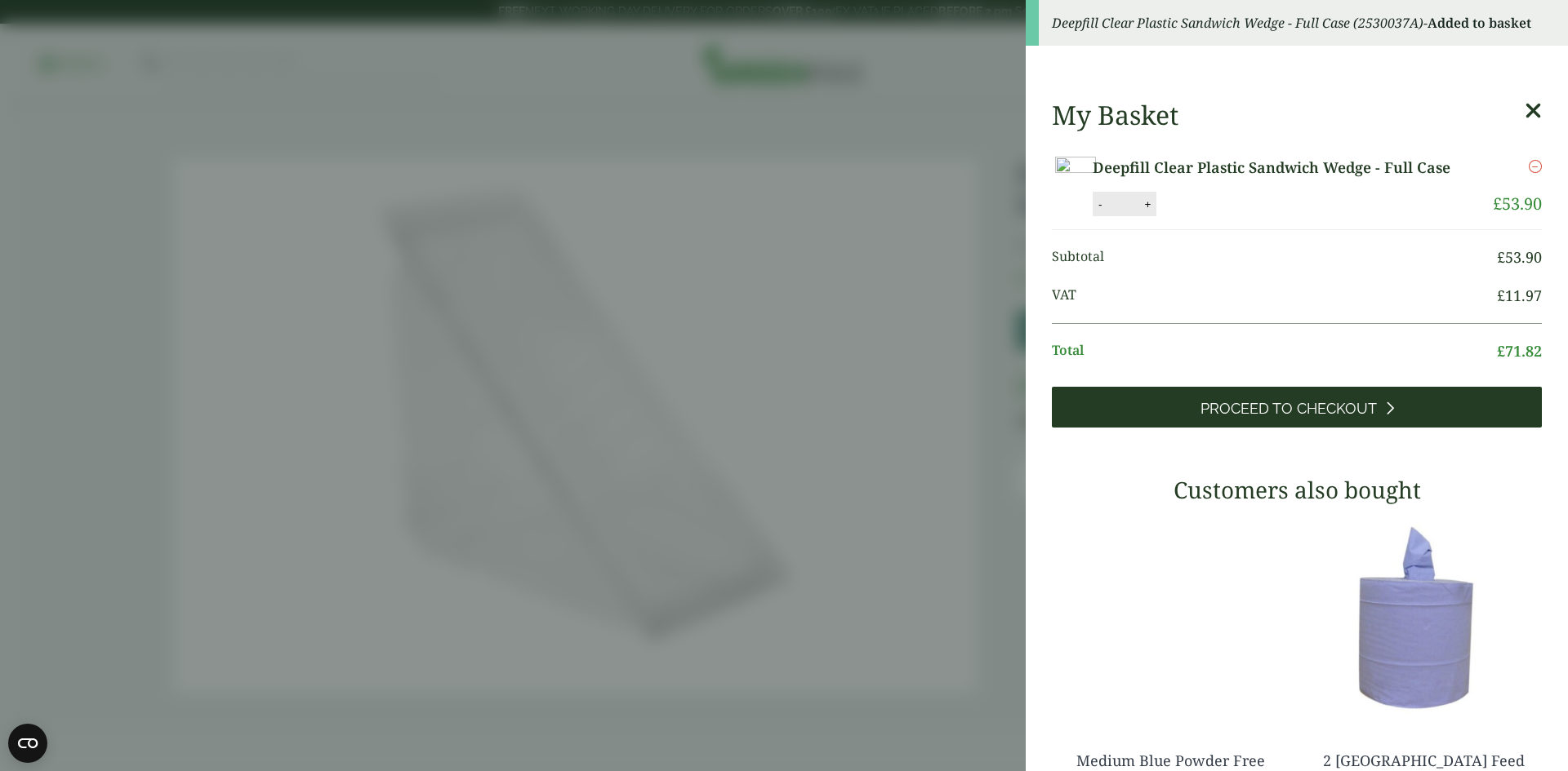
click at [1309, 413] on span "Proceed to Checkout" at bounding box center [1289, 408] width 176 height 18
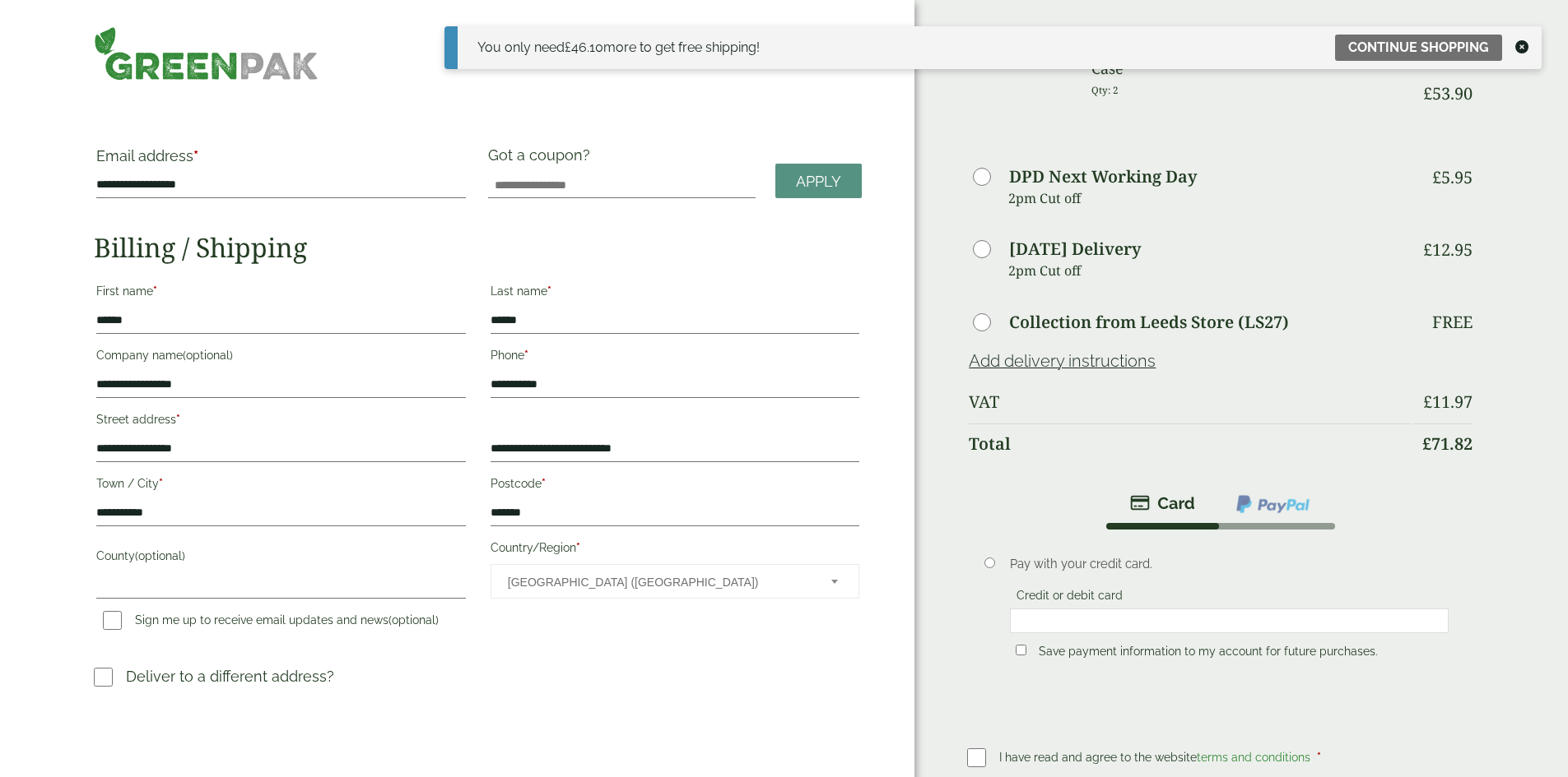
click at [1526, 46] on icon at bounding box center [1522, 47] width 13 height 13
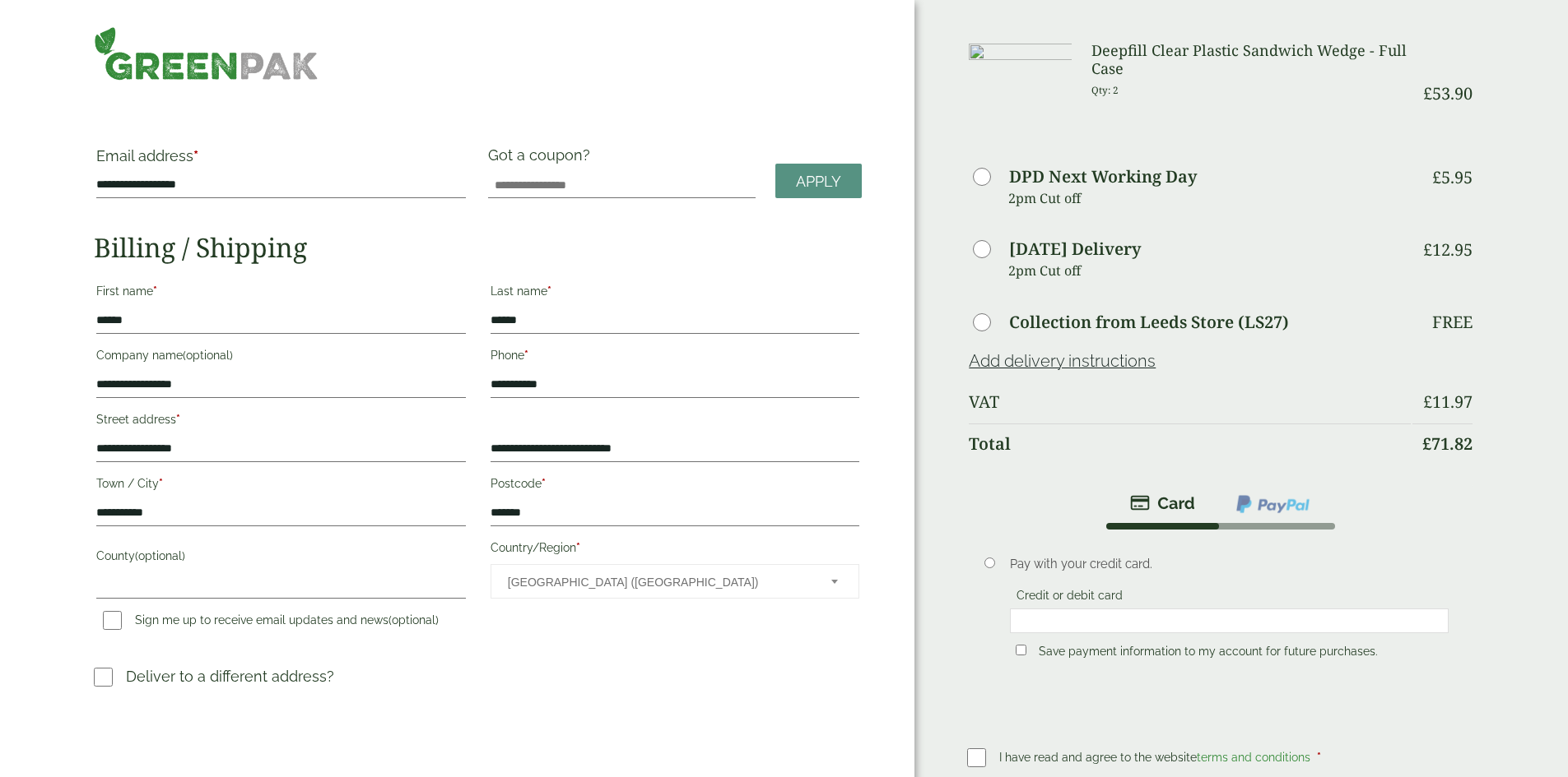
click at [1159, 71] on h3 "Deepfill Clear Plastic Sandwich Wedge - Full Case" at bounding box center [1251, 60] width 318 height 35
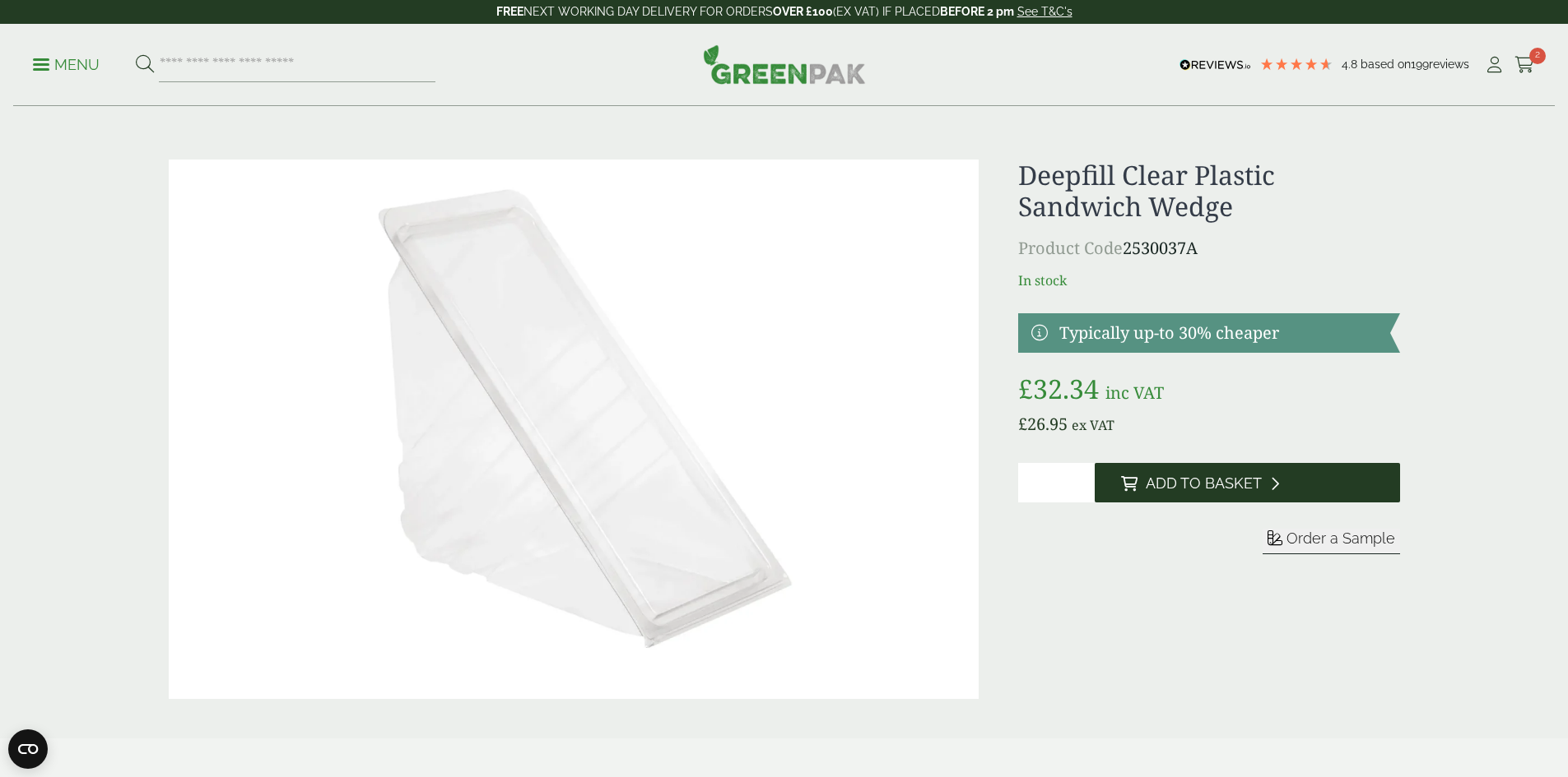
click at [1175, 489] on span "Add to Basket" at bounding box center [1203, 483] width 116 height 18
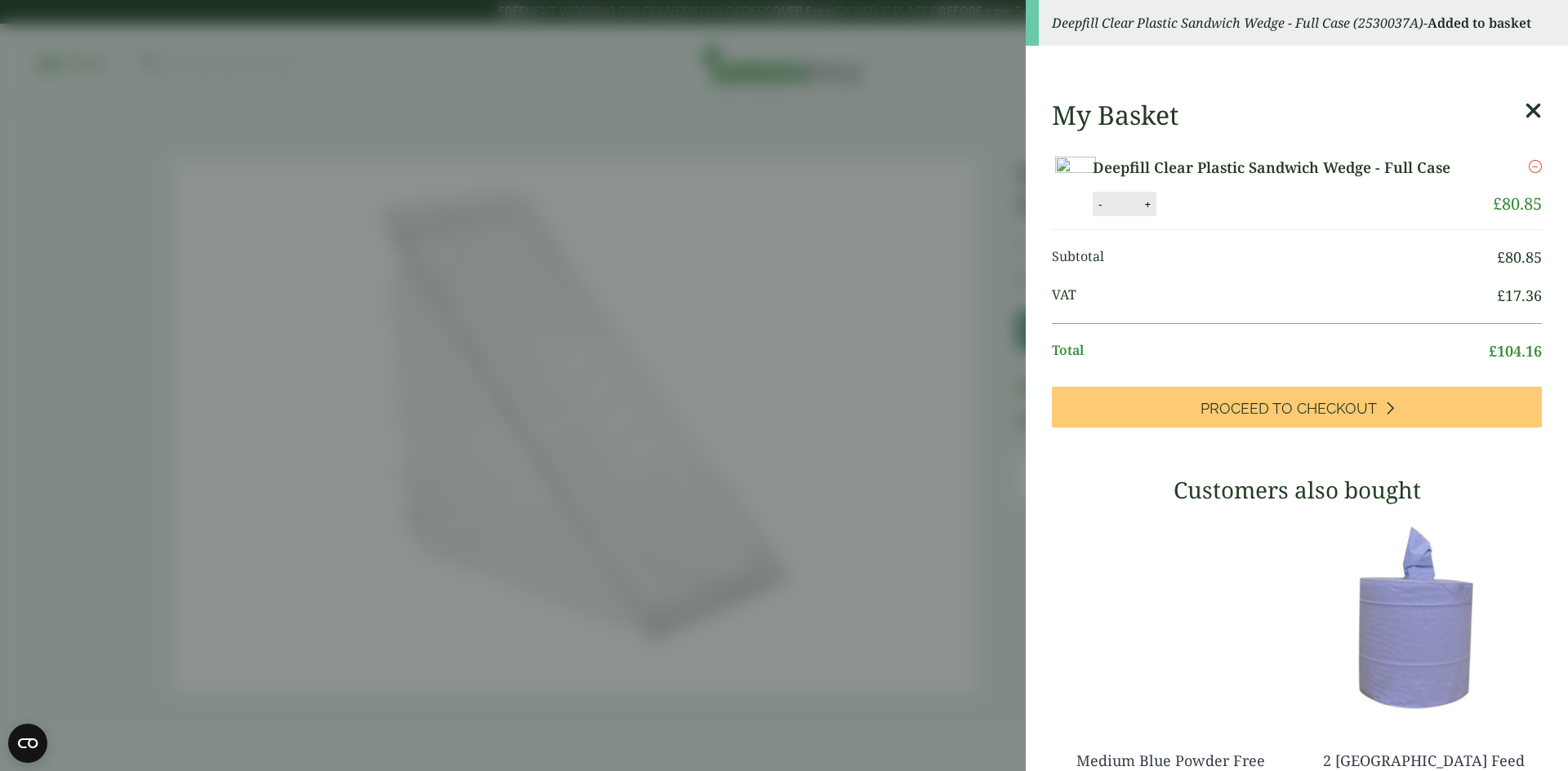
click at [1094, 205] on button "-" at bounding box center [1101, 204] width 13 height 14
type input "*"
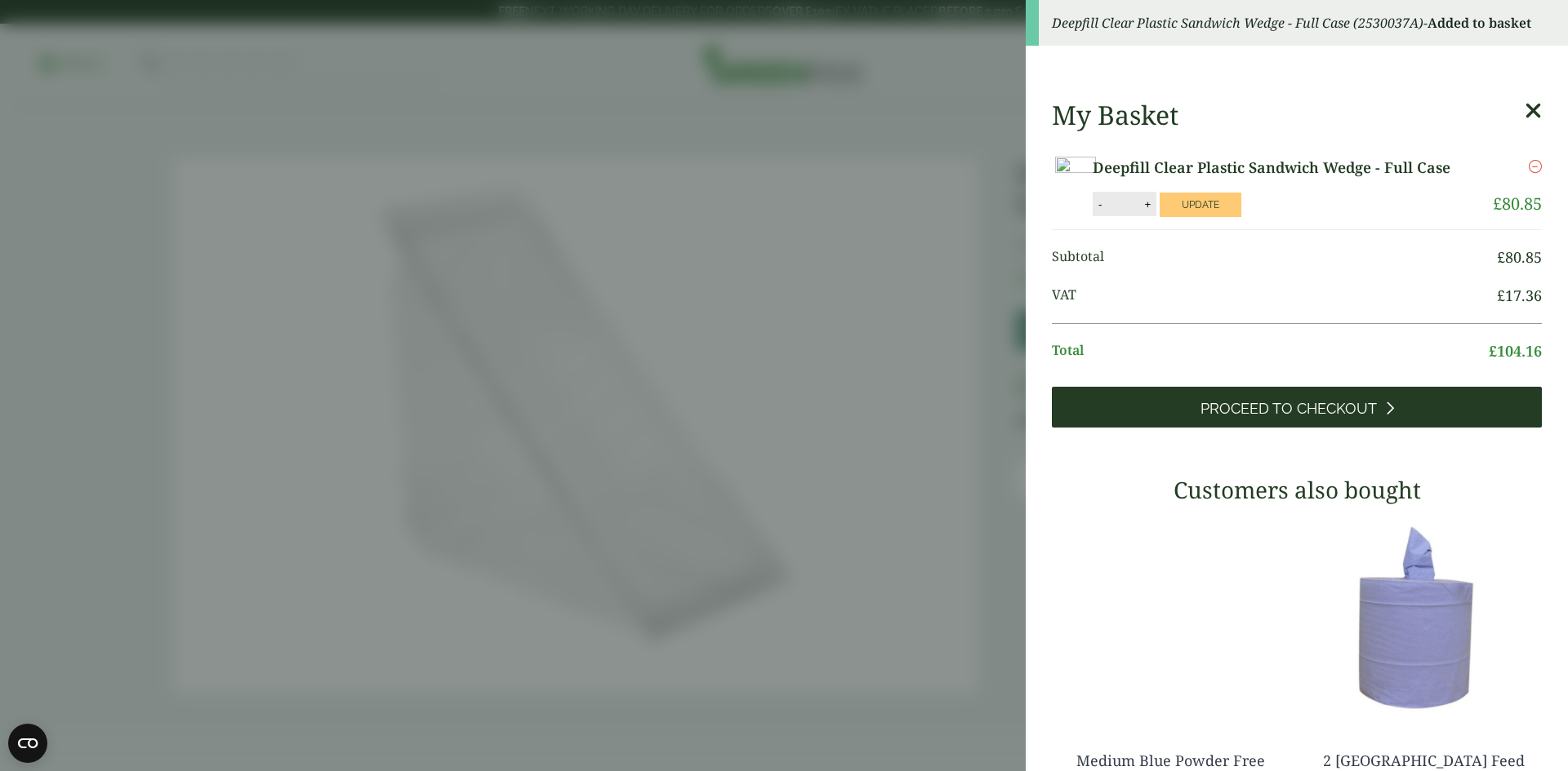
click at [1291, 417] on span "Proceed to Checkout" at bounding box center [1289, 408] width 176 height 18
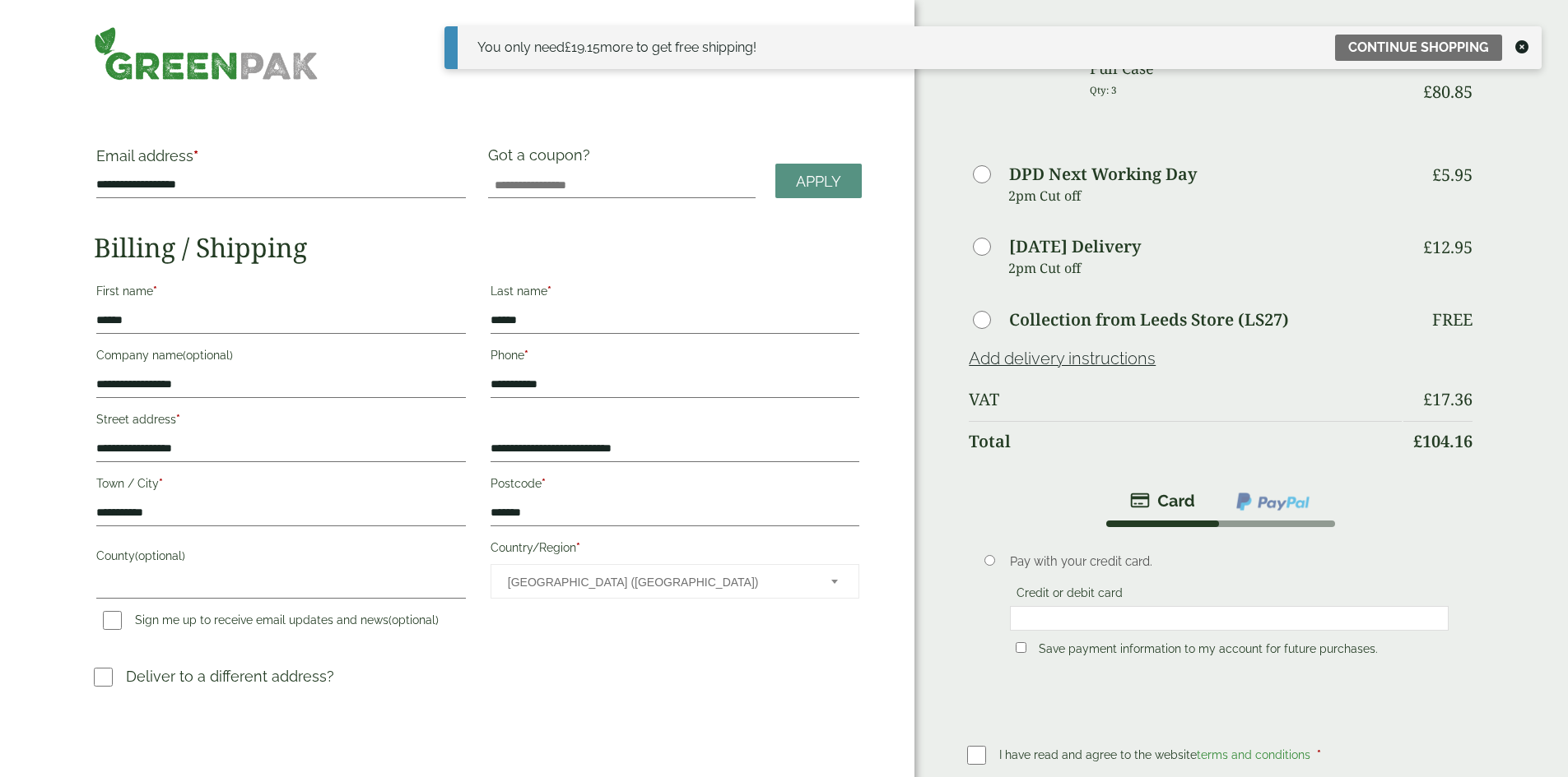
click at [1522, 45] on icon at bounding box center [1522, 47] width 13 height 13
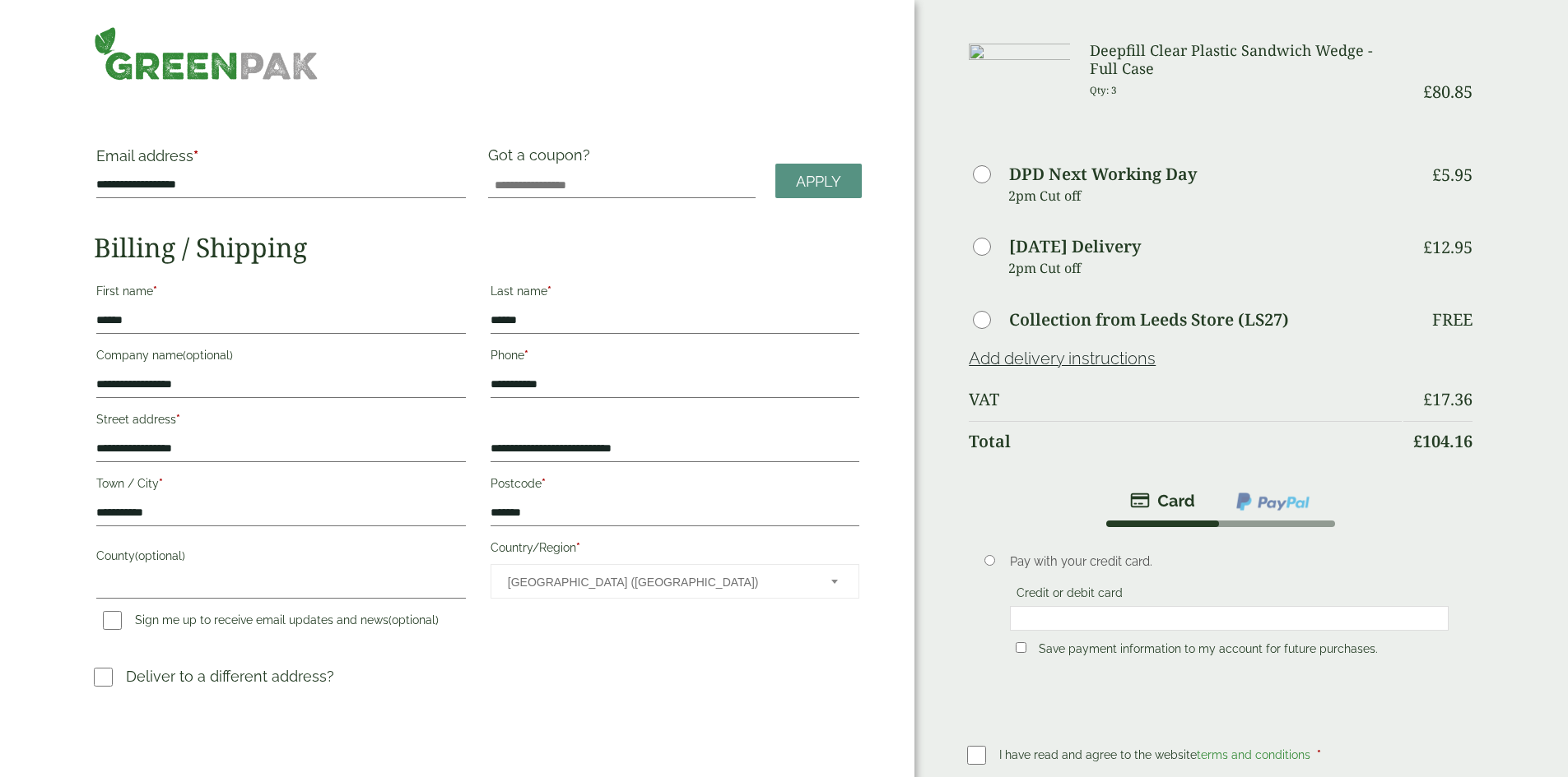
click at [1117, 68] on h3 "Deepfill Clear Plastic Sandwich Wedge - Full Case" at bounding box center [1245, 60] width 312 height 35
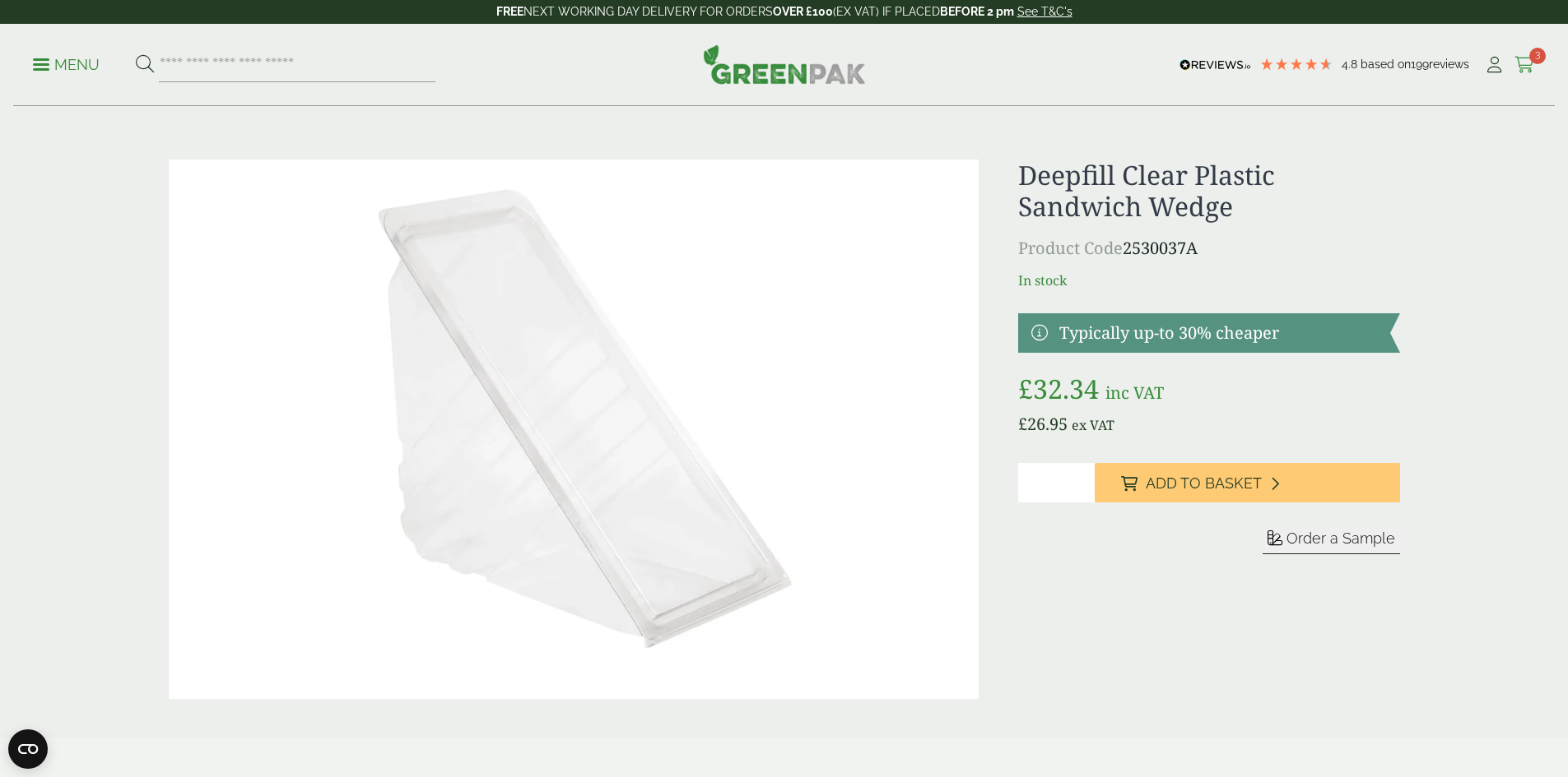
click at [1519, 64] on icon at bounding box center [1524, 65] width 20 height 17
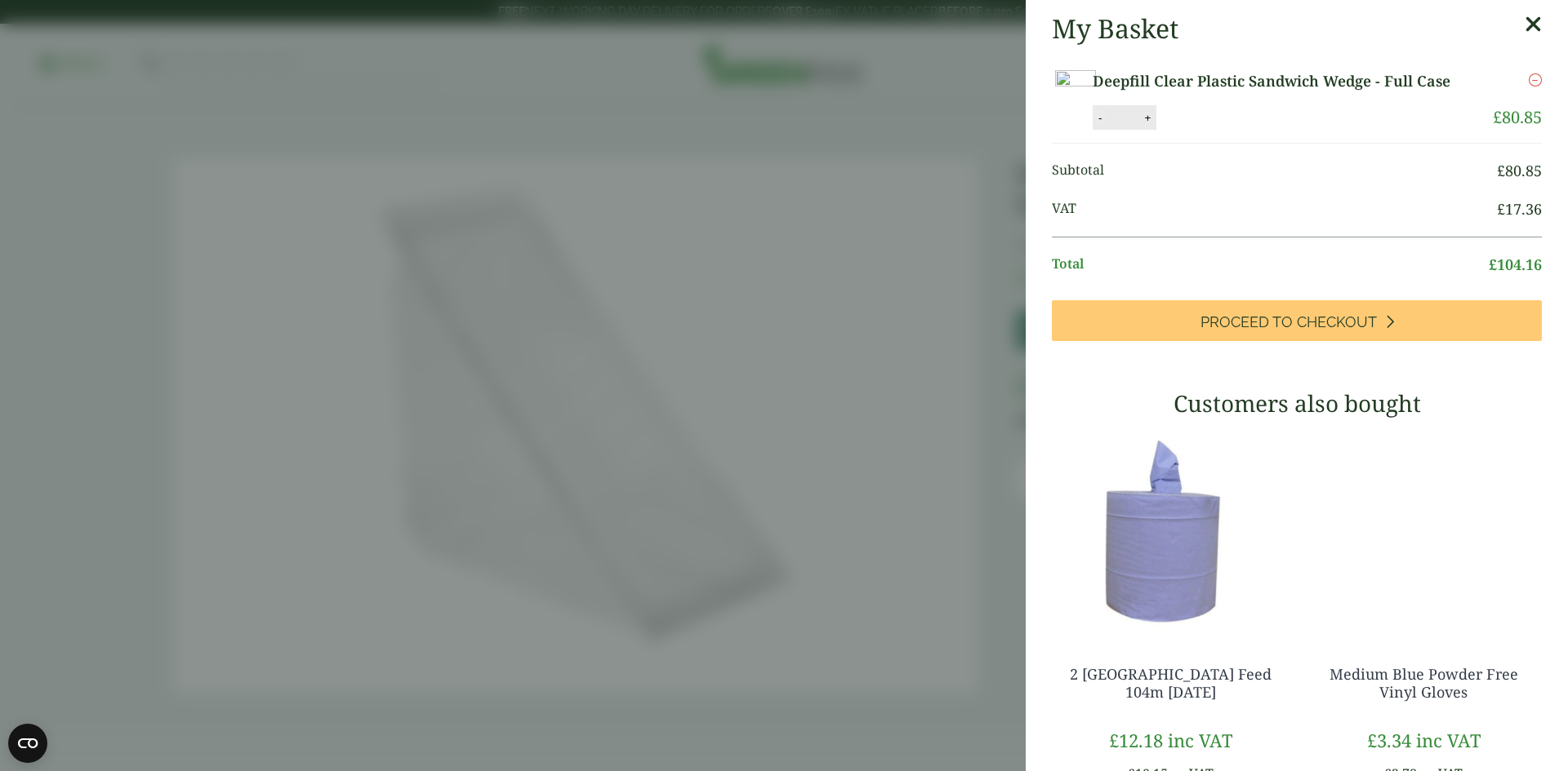
click at [1094, 117] on button "-" at bounding box center [1101, 118] width 13 height 14
click at [1094, 116] on button "-" at bounding box center [1101, 118] width 13 height 14
type input "*"
click at [1208, 119] on button "Update" at bounding box center [1201, 118] width 82 height 24
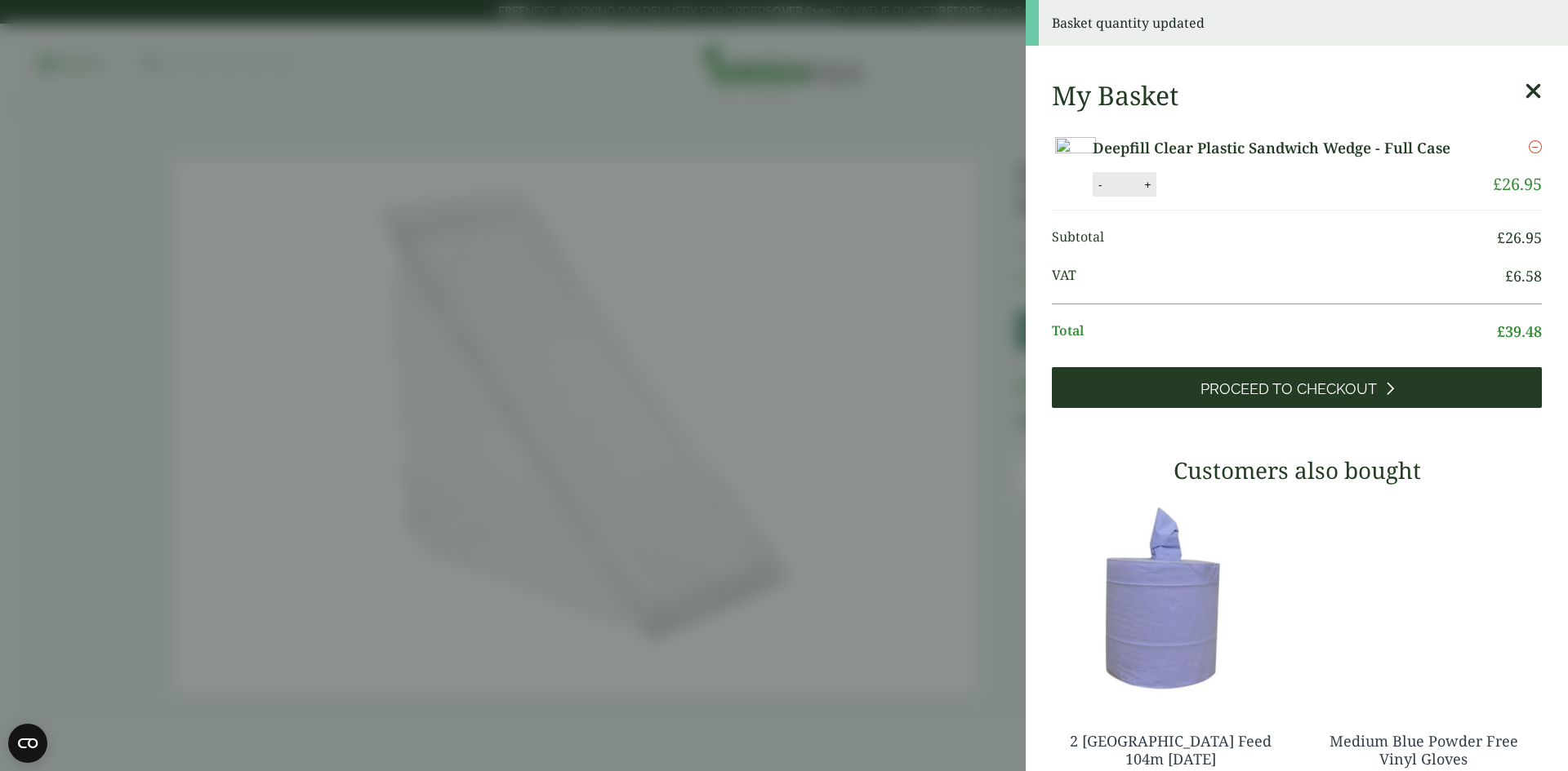
click at [1291, 392] on span "Proceed to Checkout" at bounding box center [1289, 388] width 176 height 18
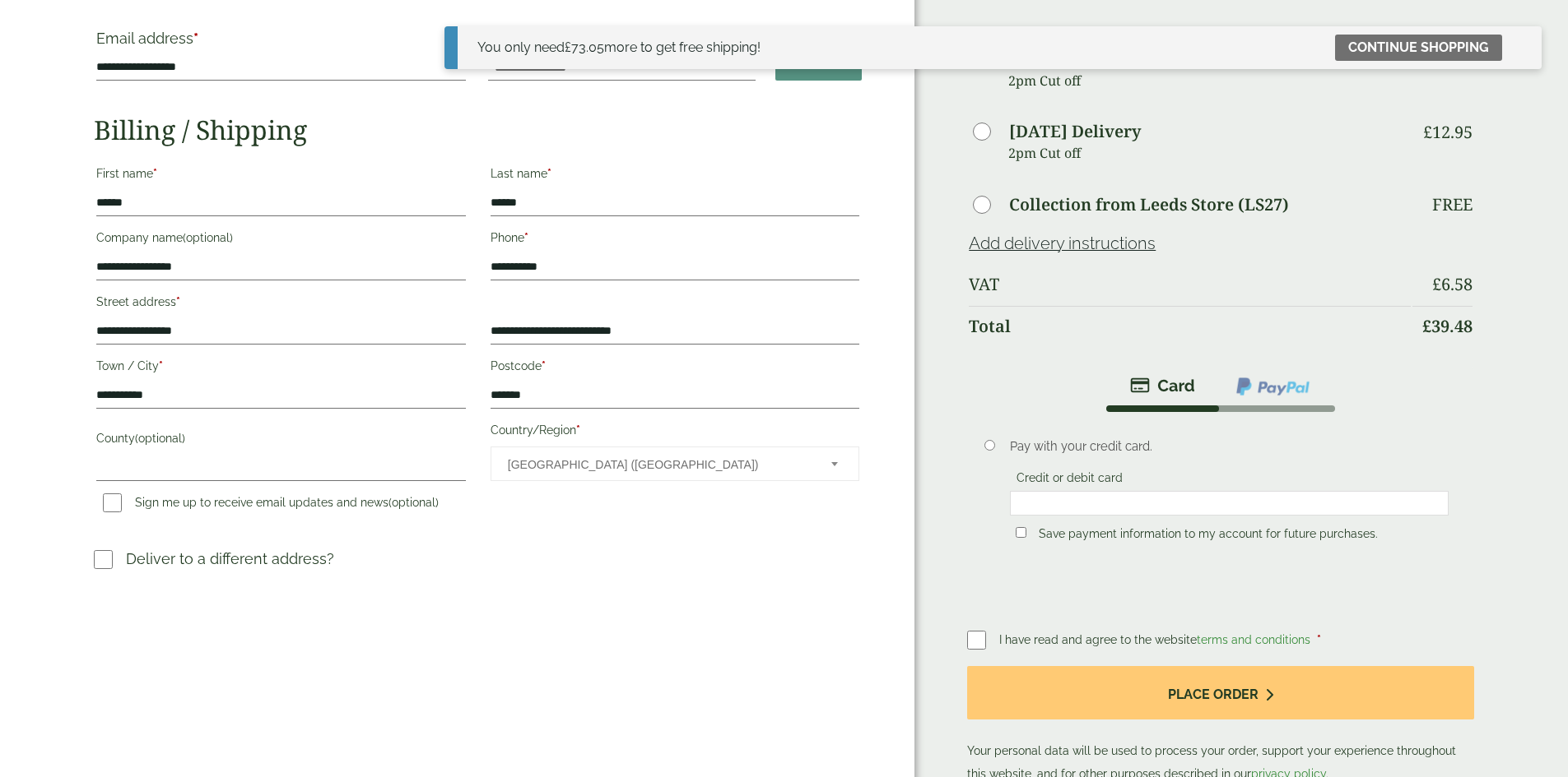
scroll to position [164, 0]
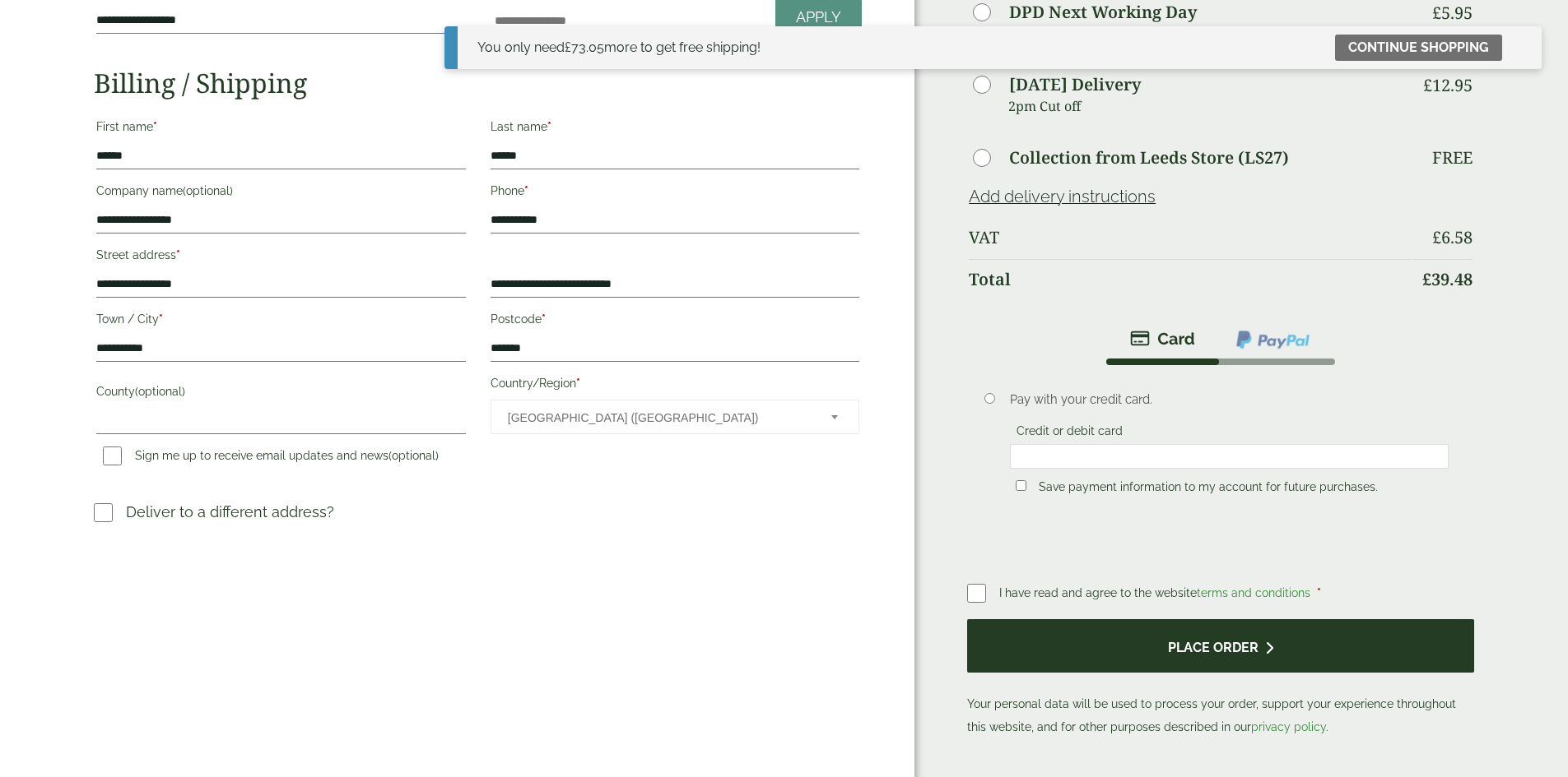
click at [1174, 631] on button "Place order" at bounding box center [1219, 647] width 506 height 54
